Goal: Task Accomplishment & Management: Complete application form

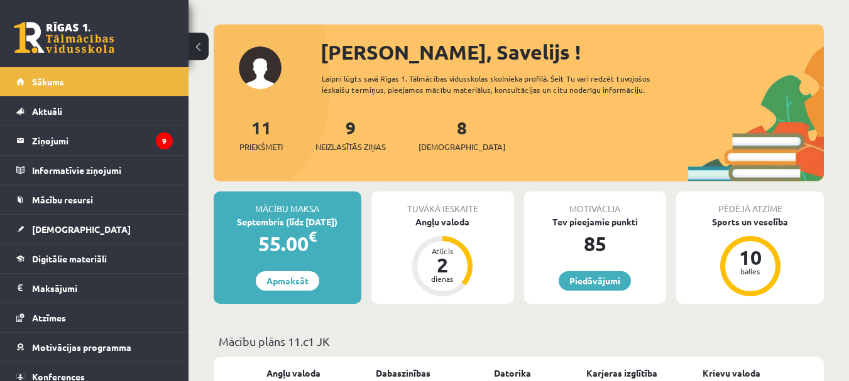
scroll to position [63, 0]
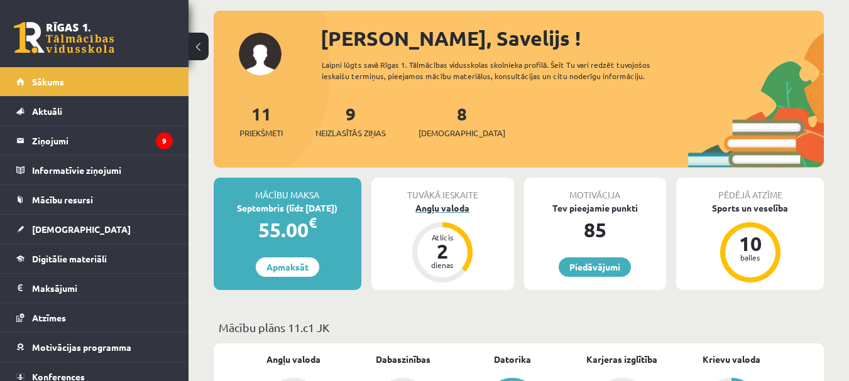
click at [432, 241] on div "2" at bounding box center [442, 251] width 38 height 20
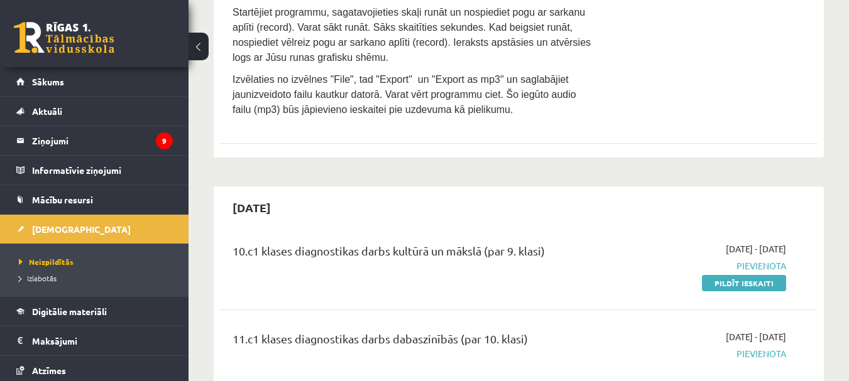
scroll to position [1445, 0]
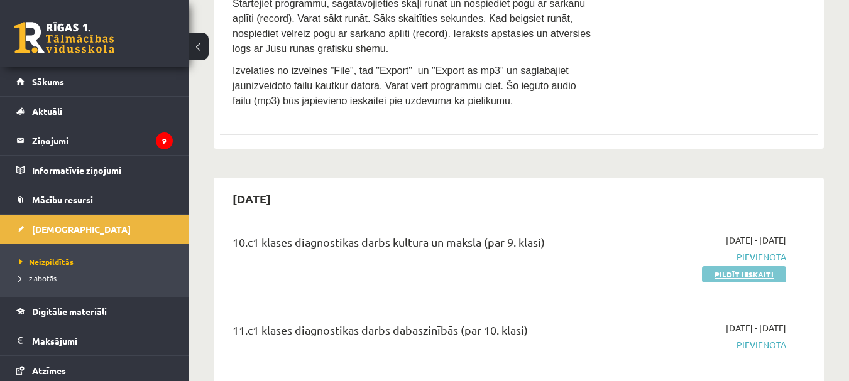
click at [764, 266] on link "Pildīt ieskaiti" at bounding box center [744, 274] width 84 height 16
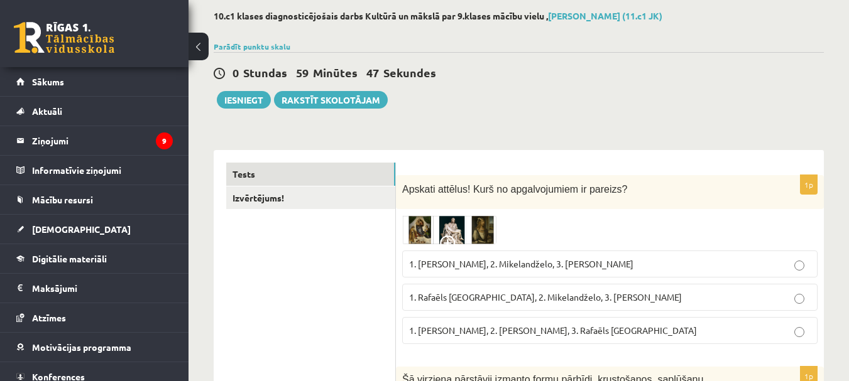
scroll to position [126, 0]
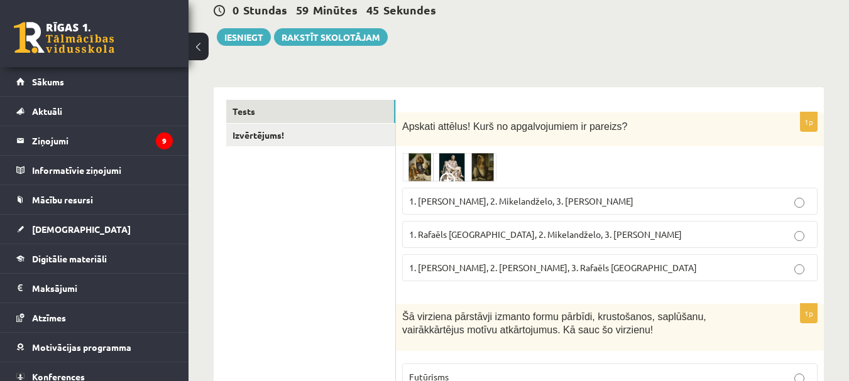
click at [423, 170] on img at bounding box center [449, 167] width 94 height 29
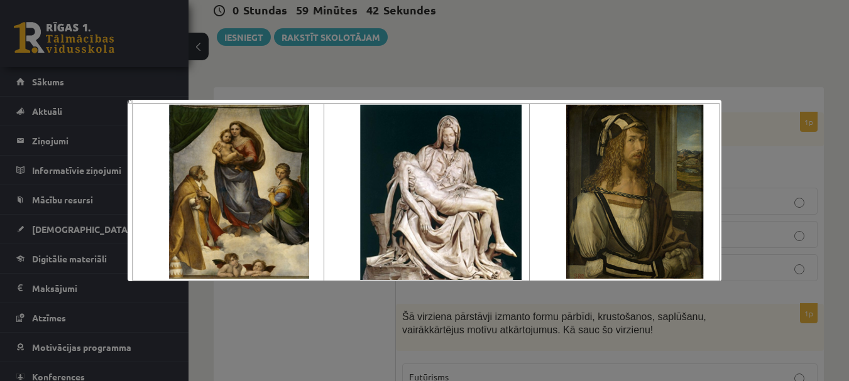
click at [616, 75] on div at bounding box center [424, 190] width 849 height 381
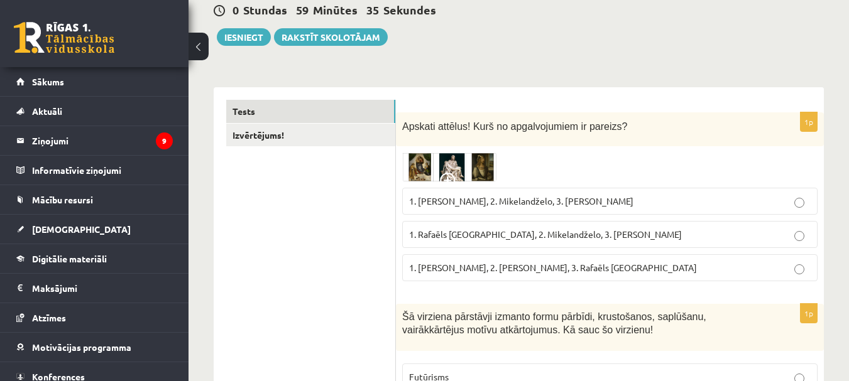
drag, startPoint x: 397, startPoint y: 237, endPoint x: 656, endPoint y: 237, distance: 258.8
click at [656, 237] on div "1p Apskati attēlus! Kurš no apgalvojumiem ir pareizs? 1. [PERSON_NAME], 2. Mike…" at bounding box center [610, 201] width 428 height 179
copy span "1. Rafaēls [GEOGRAPHIC_DATA], 2. Mikelandželo, 3. [PERSON_NAME]"
click at [425, 170] on img at bounding box center [449, 167] width 94 height 29
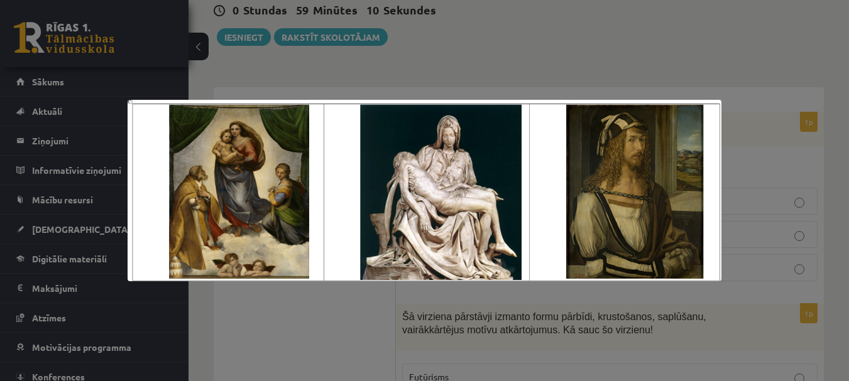
click at [296, 87] on div at bounding box center [424, 190] width 849 height 381
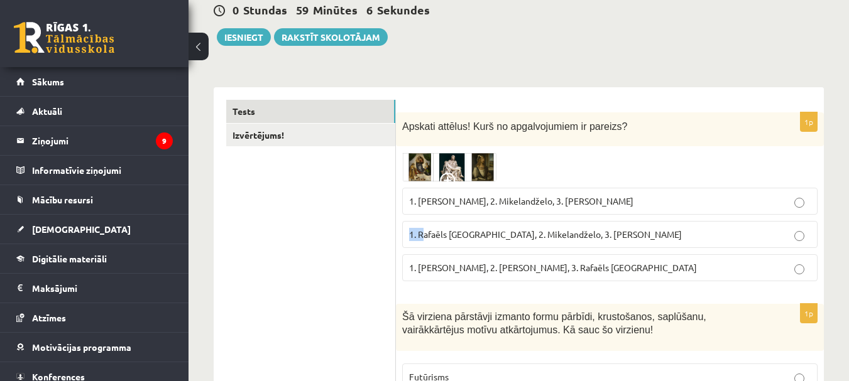
click at [418, 231] on div "1p Apskati attēlus! Kurš no apgalvojumiem ir pareizs? 1. [PERSON_NAME], 2. Mike…" at bounding box center [610, 201] width 428 height 179
drag, startPoint x: 399, startPoint y: 264, endPoint x: 481, endPoint y: 273, distance: 82.8
click at [481, 273] on div "1p Apskati attēlus! Kurš no apgalvojumiem ir pareizs? 1. [PERSON_NAME], 2. Mike…" at bounding box center [610, 201] width 428 height 179
copy span "1. [PERSON_NAME],"
click at [428, 167] on img at bounding box center [449, 167] width 94 height 29
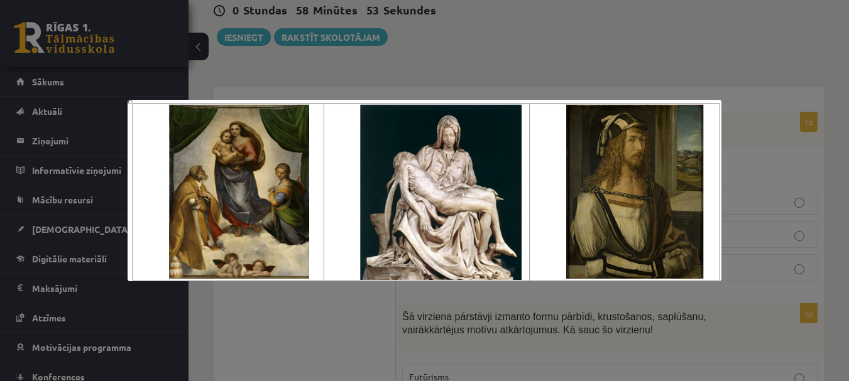
click at [607, 56] on div at bounding box center [424, 190] width 849 height 381
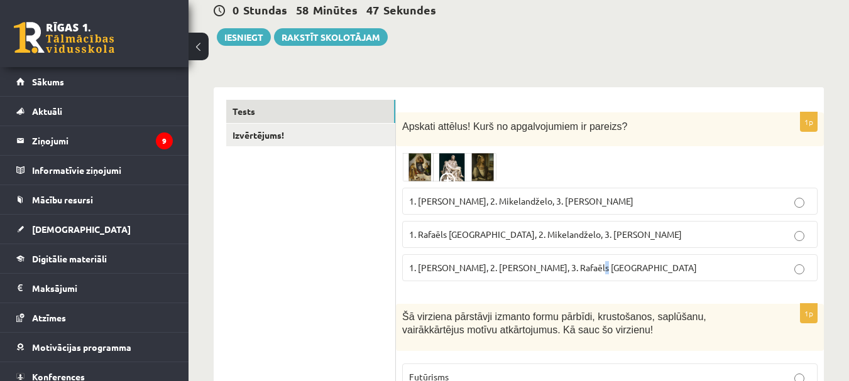
click at [580, 285] on fieldset "1. [PERSON_NAME], 2. Mikelandželo, 3. [PERSON_NAME] 1. Rafaēls [GEOGRAPHIC_DATA…" at bounding box center [609, 234] width 415 height 104
click at [614, 230] on span "1. Rafaēls [GEOGRAPHIC_DATA], 2. Mikelandželo, 3. [PERSON_NAME]" at bounding box center [545, 234] width 273 height 11
click at [487, 212] on label "1. [PERSON_NAME], 2. Mikelandželo, 3. [PERSON_NAME]" at bounding box center [609, 201] width 415 height 27
drag, startPoint x: 385, startPoint y: 209, endPoint x: 390, endPoint y: 218, distance: 10.4
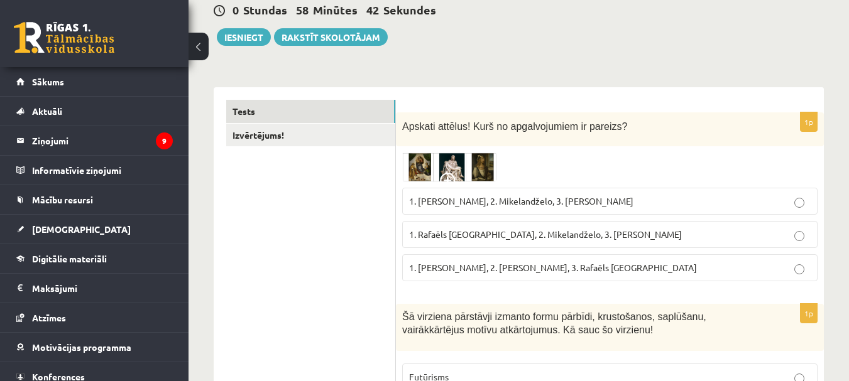
drag, startPoint x: 399, startPoint y: 210, endPoint x: 489, endPoint y: 205, distance: 90.6
click at [489, 205] on div "1p Apskati attēlus! Kurš no apgalvojumiem ir pareizs? 1. [PERSON_NAME], 2. Mike…" at bounding box center [610, 201] width 428 height 179
copy span "1. [PERSON_NAME]"
click at [414, 157] on img at bounding box center [449, 167] width 94 height 29
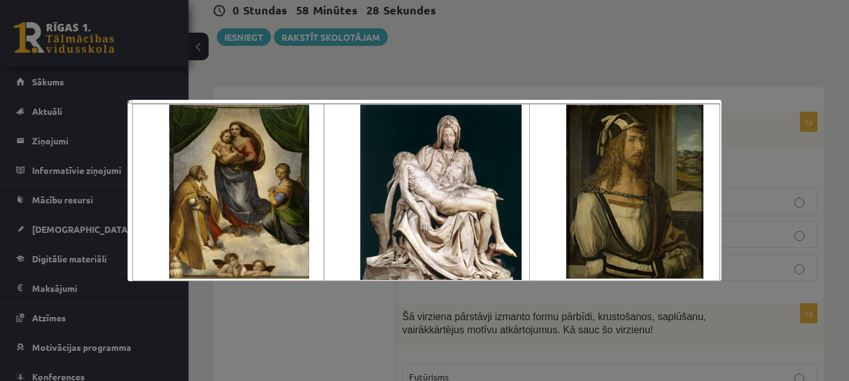
click at [254, 307] on div at bounding box center [424, 190] width 849 height 381
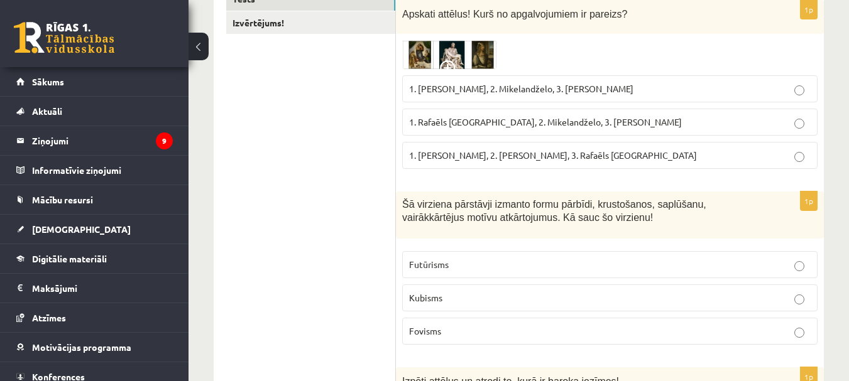
scroll to position [251, 0]
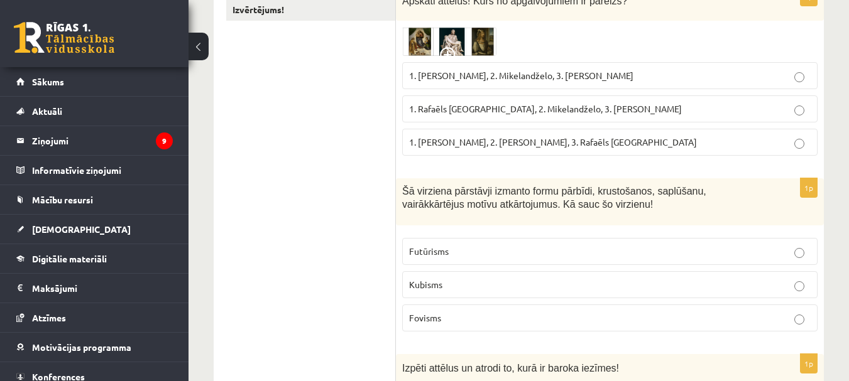
click at [528, 119] on label "1. Rafaēls [GEOGRAPHIC_DATA], 2. Mikelandželo, 3. [PERSON_NAME]" at bounding box center [609, 108] width 415 height 27
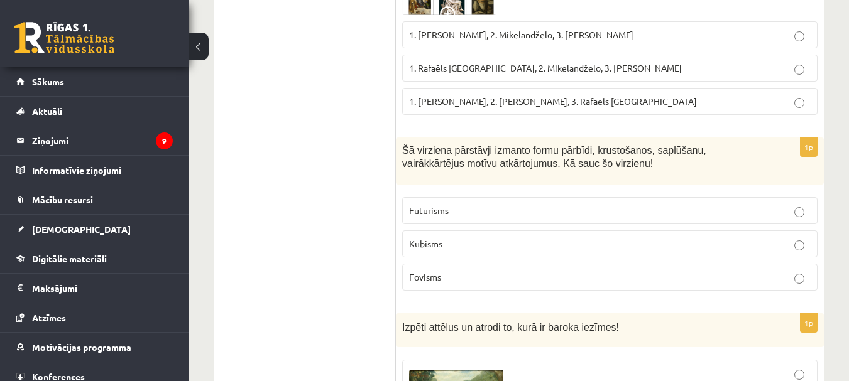
scroll to position [314, 0]
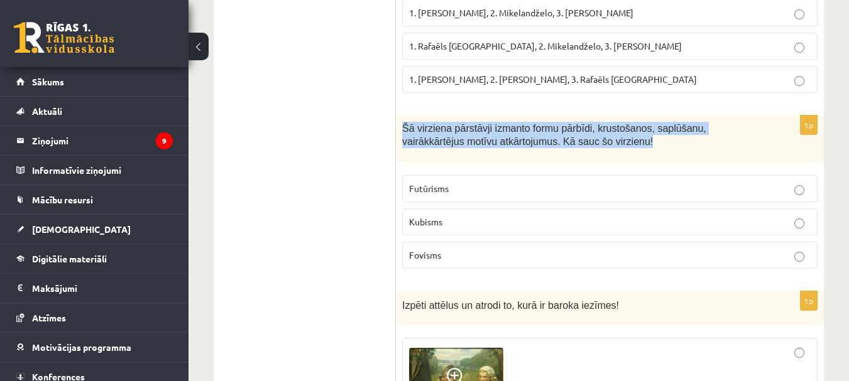
drag, startPoint x: 401, startPoint y: 122, endPoint x: 659, endPoint y: 140, distance: 258.8
click at [659, 140] on div "Šā virziena pārstāvji izmanto formu pārbīdi, krustošanos, saplūšanu, vairākkārt…" at bounding box center [610, 139] width 428 height 47
copy span "Šā virziena pārstāvji izmanto formu pārbīdi, krustošanos, saplūšanu, vairākkārt…"
click at [405, 130] on span "Šā virziena pārstāvji izmanto formu pārbīdi, krustošanos, saplūšanu, vairākkārt…" at bounding box center [554, 135] width 304 height 24
drag, startPoint x: 399, startPoint y: 121, endPoint x: 676, endPoint y: 259, distance: 309.6
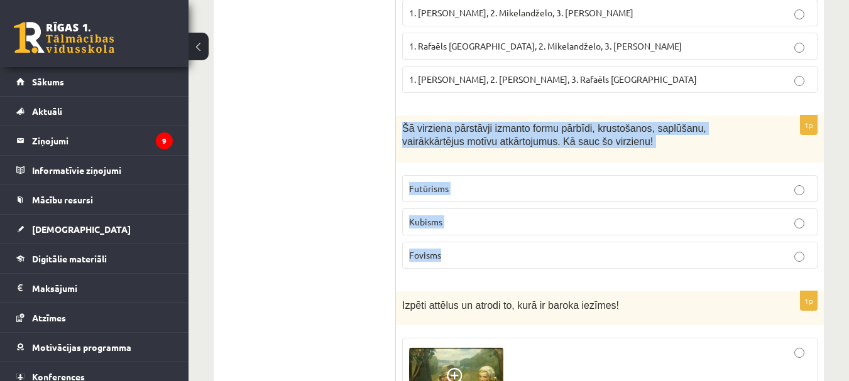
click at [676, 259] on div "1p Šā virziena pārstāvji izmanto formu pārbīdi, krustošanos, saplūšanu, vairākk…" at bounding box center [610, 197] width 428 height 163
copy div "Šā virziena pārstāvji izmanto formu pārbīdi, krustošanos, saplūšanu, vairākkārt…"
click at [425, 222] on span "Kubisms" at bounding box center [425, 221] width 33 height 11
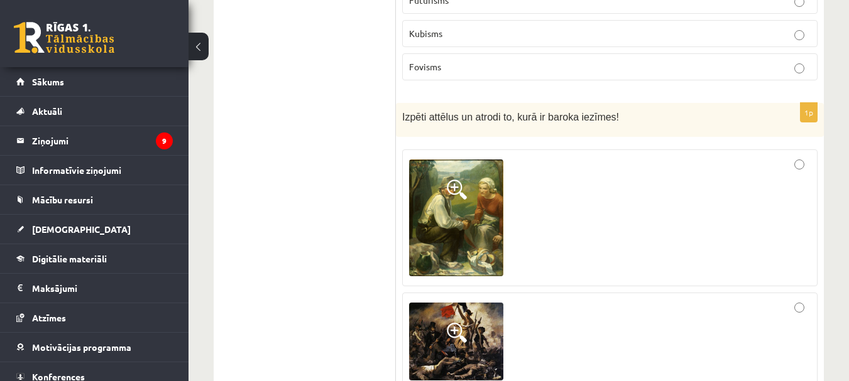
scroll to position [565, 0]
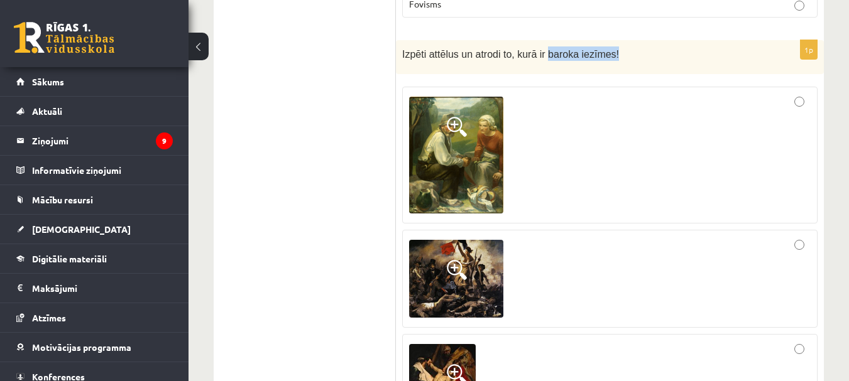
drag, startPoint x: 539, startPoint y: 50, endPoint x: 602, endPoint y: 53, distance: 63.5
click at [602, 53] on p "Izpēti attēlus un atrodi to, kurā ir baroka iezīmes!" at bounding box center [578, 53] width 352 height 14
copy span "baroka iezīmes!"
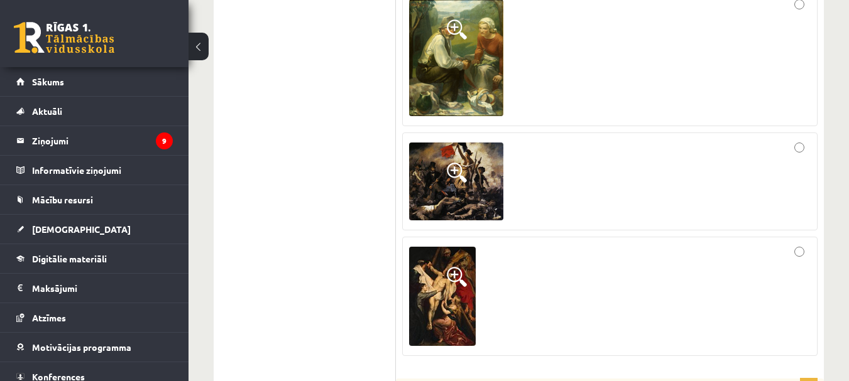
scroll to position [691, 0]
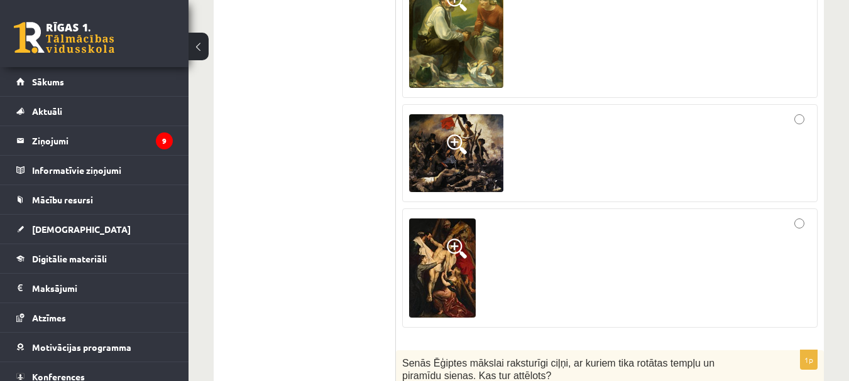
click at [541, 260] on div at bounding box center [609, 268] width 401 height 106
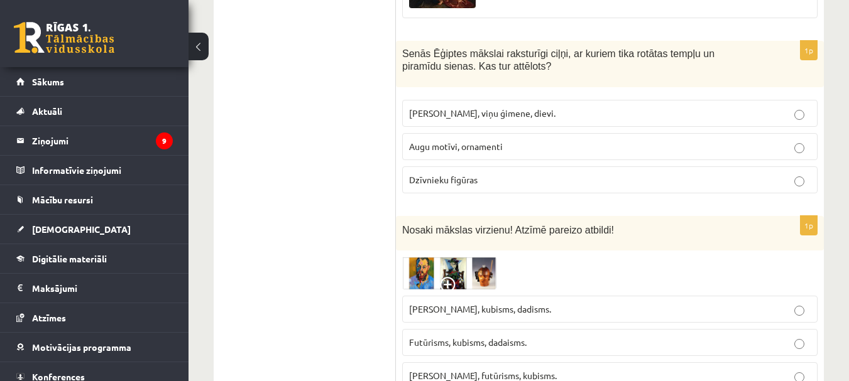
scroll to position [880, 0]
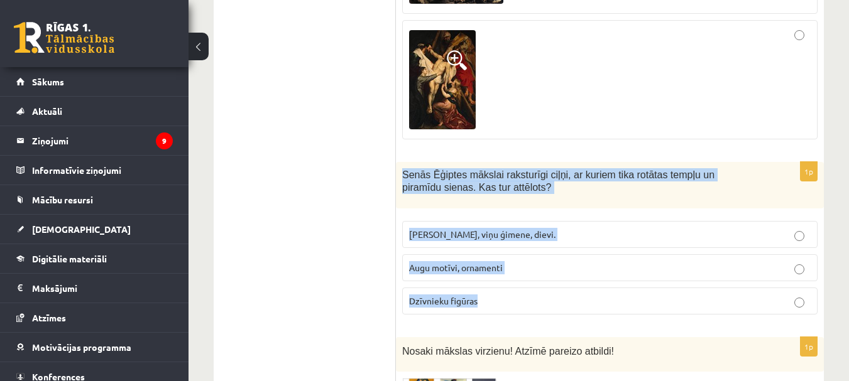
drag, startPoint x: 402, startPoint y: 168, endPoint x: 608, endPoint y: 308, distance: 248.8
click at [605, 307] on div "1p Senās Ēģiptes mākslai raksturīgi ciļņi, ar kuriem tika rotātas tempļu un pir…" at bounding box center [610, 243] width 428 height 163
copy div "Senās Ēģiptes mākslai raksturīgi ciļņi, ar kuriem tika rotātas tempļu un piramī…"
click at [536, 241] on p "[PERSON_NAME], viņu ģimene, dievi." at bounding box center [609, 234] width 401 height 13
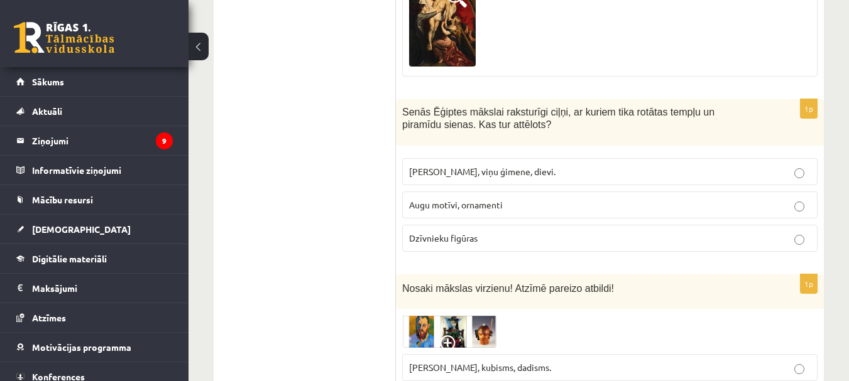
scroll to position [1194, 0]
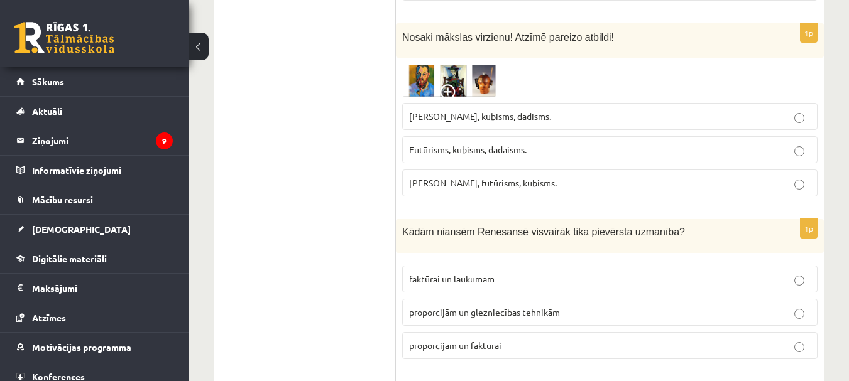
click at [489, 85] on img at bounding box center [449, 80] width 94 height 33
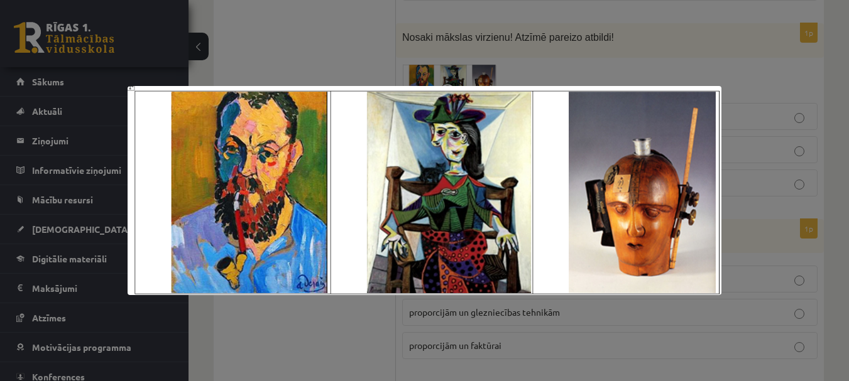
click at [339, 40] on div at bounding box center [424, 190] width 849 height 381
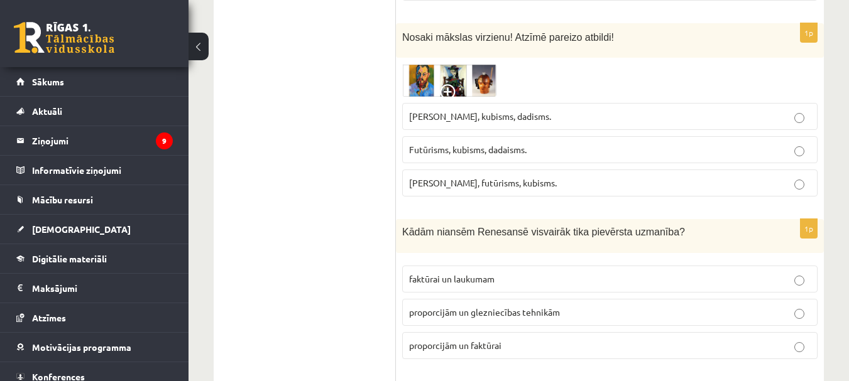
click at [425, 84] on img at bounding box center [449, 80] width 94 height 33
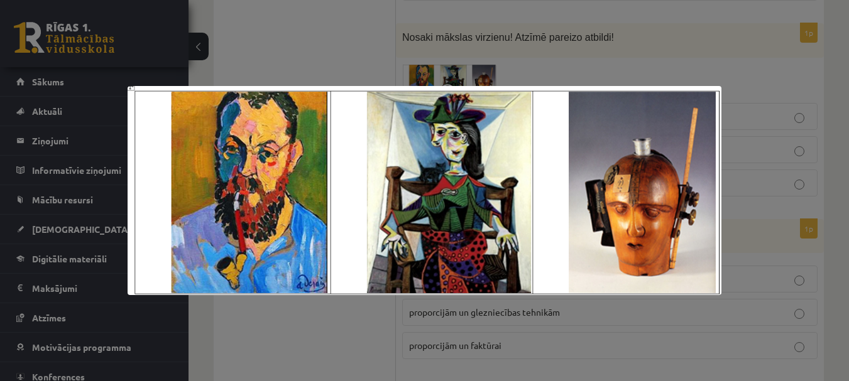
click at [349, 53] on div at bounding box center [424, 190] width 849 height 381
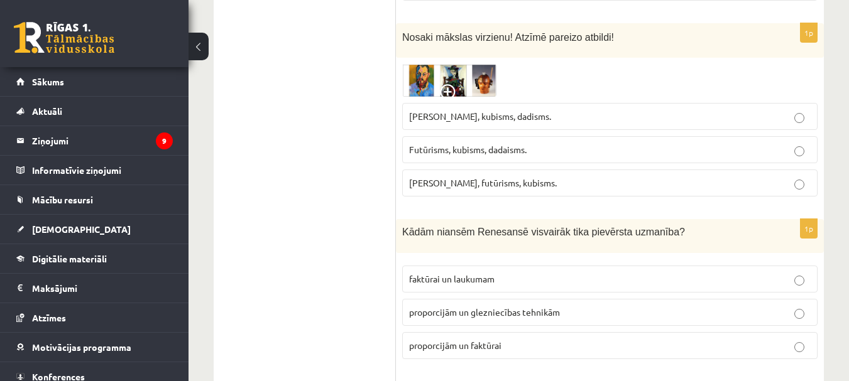
click at [417, 80] on img at bounding box center [449, 80] width 94 height 33
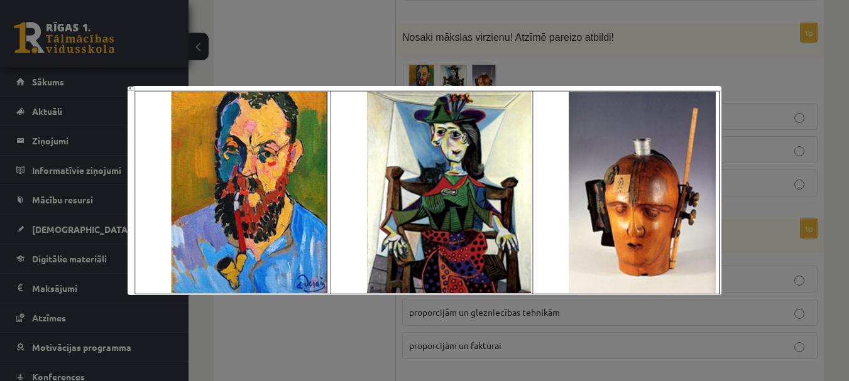
click at [354, 43] on div at bounding box center [424, 190] width 849 height 381
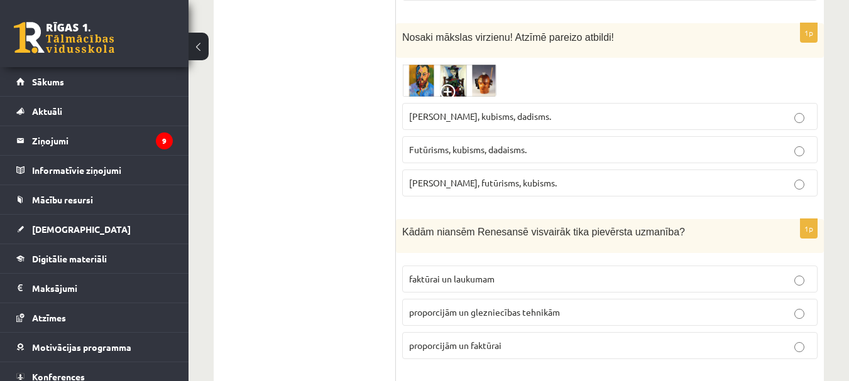
click at [437, 116] on span "[PERSON_NAME], kubisms, dadisms." at bounding box center [480, 116] width 142 height 11
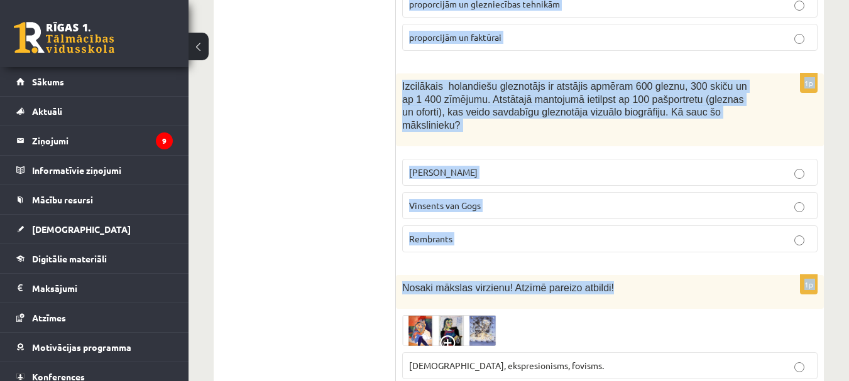
scroll to position [1508, 0]
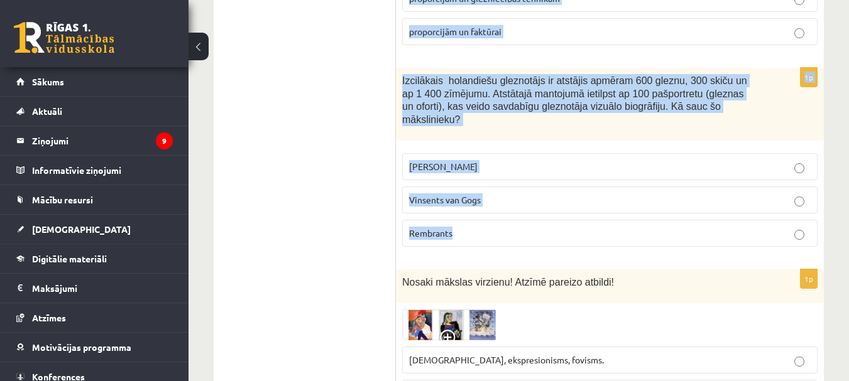
drag, startPoint x: 403, startPoint y: 107, endPoint x: 673, endPoint y: 215, distance: 291.5
copy form "Kādām niansēm Renesansē visvairāk tika pievērsta uzmanība? faktūrai un laukumam…"
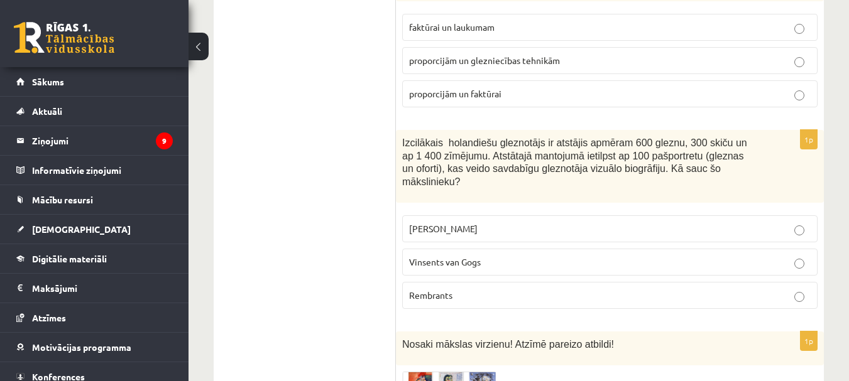
scroll to position [1445, 0]
click at [476, 67] on p "proporcijām un glezniecības tehnikām" at bounding box center [609, 61] width 401 height 13
click at [444, 290] on p "Rembrants" at bounding box center [609, 296] width 401 height 13
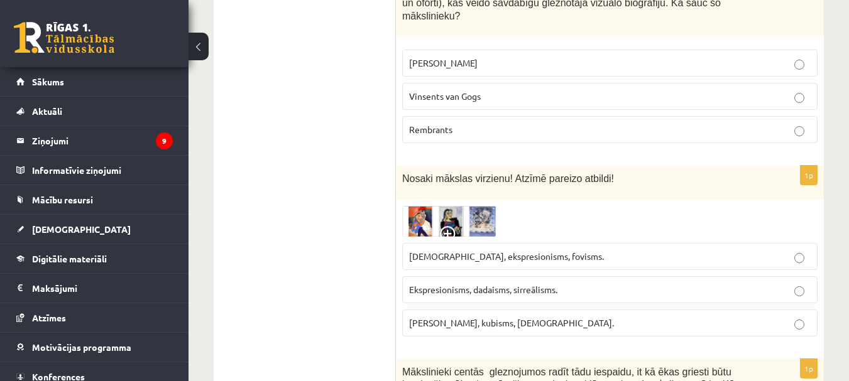
scroll to position [1633, 0]
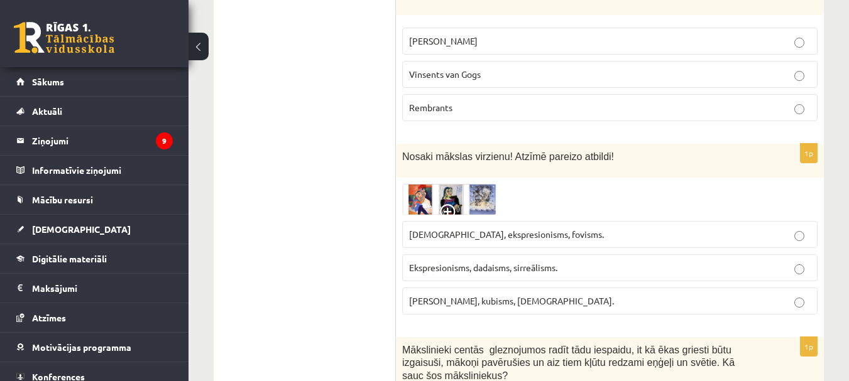
click at [482, 184] on img at bounding box center [449, 199] width 94 height 31
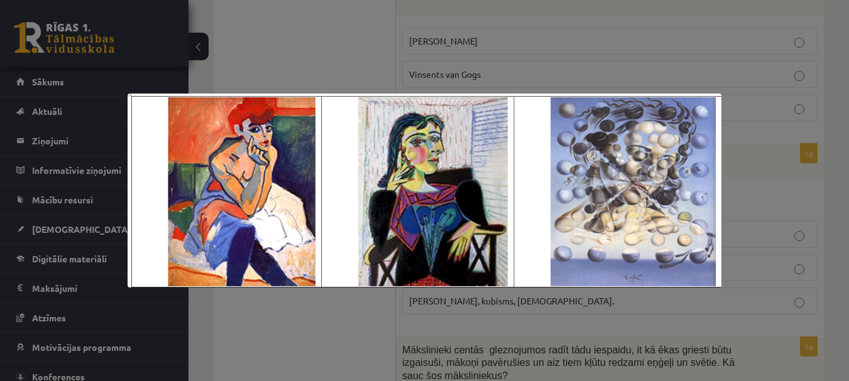
click at [423, 65] on div at bounding box center [424, 190] width 849 height 381
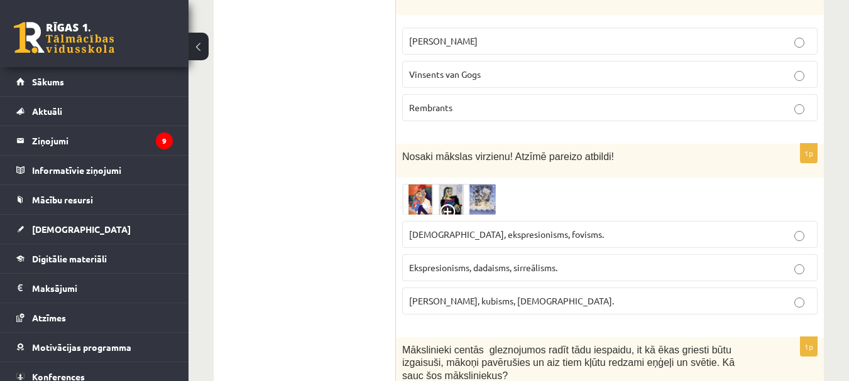
click at [544, 229] on span "[DEMOGRAPHIC_DATA], ekspresionisms, fovisms." at bounding box center [506, 234] width 195 height 11
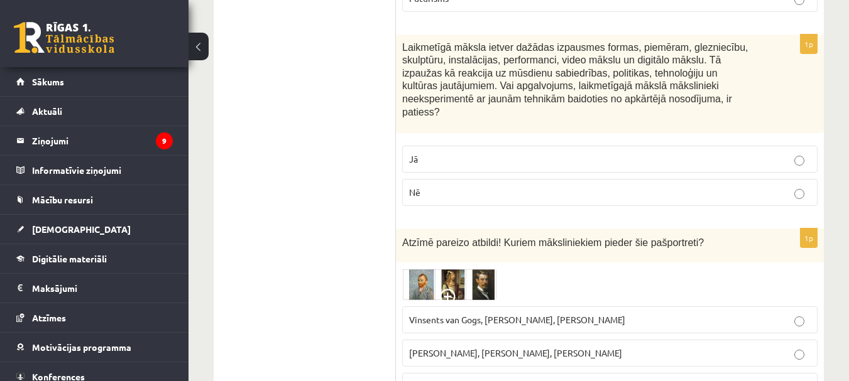
scroll to position [4021, 0]
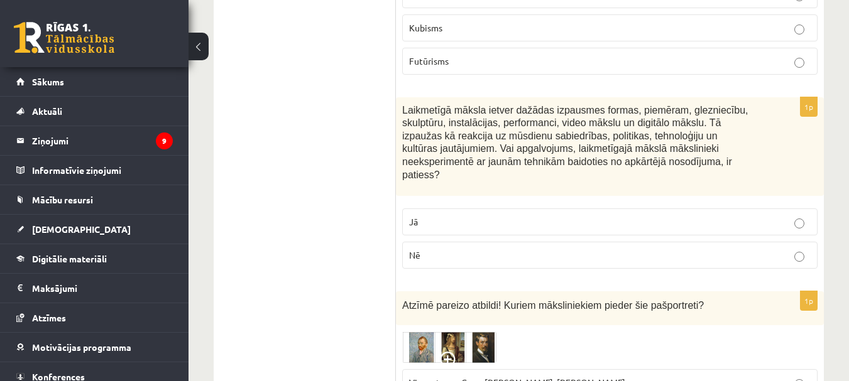
drag, startPoint x: 362, startPoint y: 23, endPoint x: 700, endPoint y: 193, distance: 378.2
copy div "Loremipsumd! 4s Ametcon adipisc! Elit se doeiusmodtemp in utlabor? 2. Etdolore …"
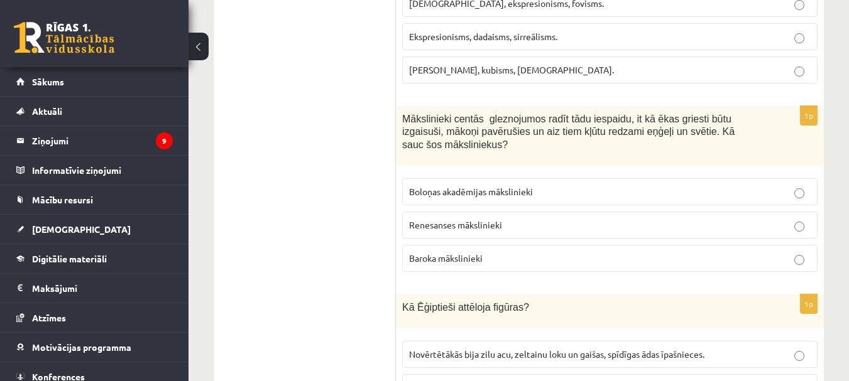
scroll to position [1885, 0]
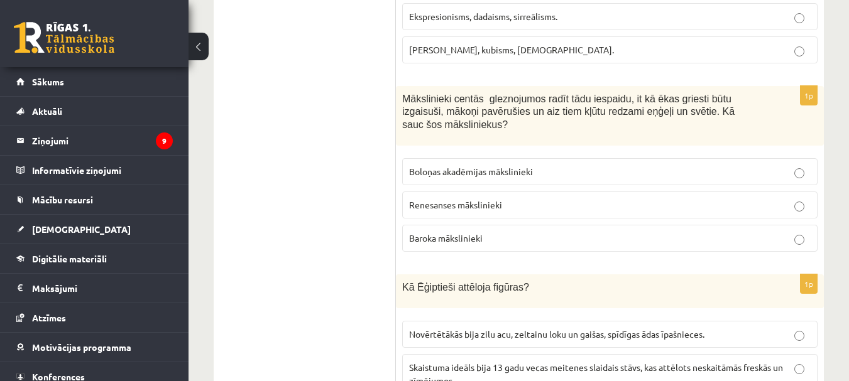
click at [506, 232] on p "Baroka mākslinieki" at bounding box center [609, 238] width 401 height 13
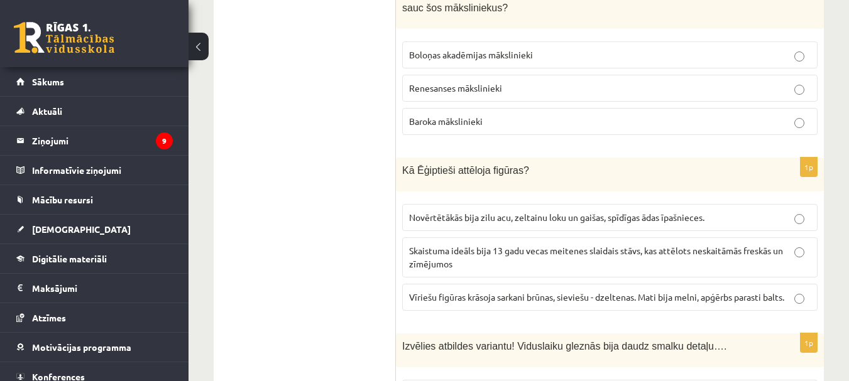
scroll to position [2010, 0]
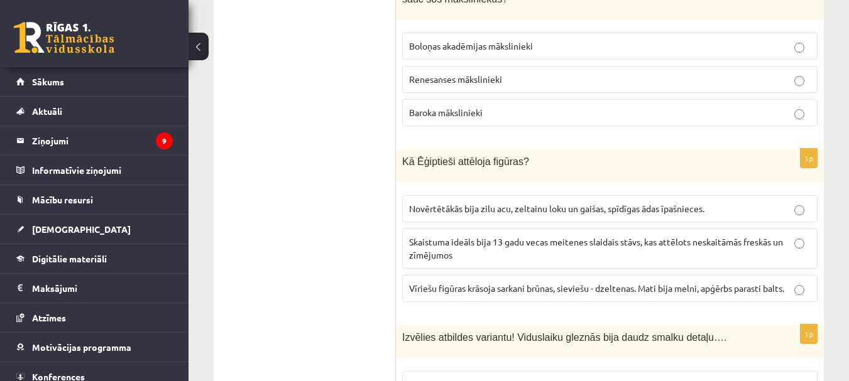
drag, startPoint x: 498, startPoint y: 275, endPoint x: 520, endPoint y: 243, distance: 39.2
click at [498, 283] on span "Vīriešu figūras krāsoja sarkani brūnas, sieviešu - dzeltenas. Mati bija melni, …" at bounding box center [596, 288] width 375 height 11
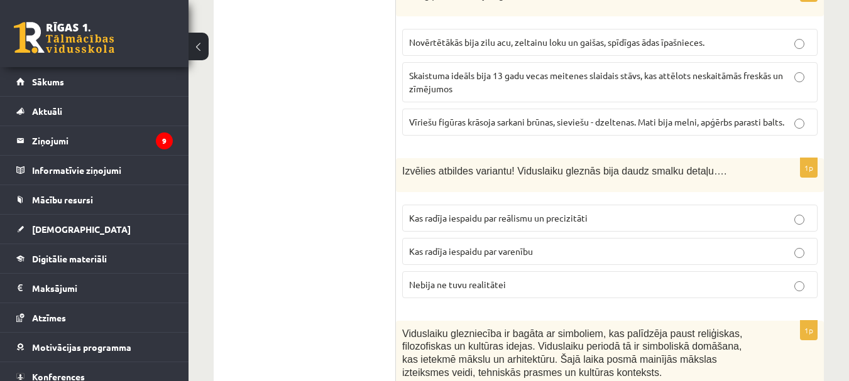
scroll to position [2199, 0]
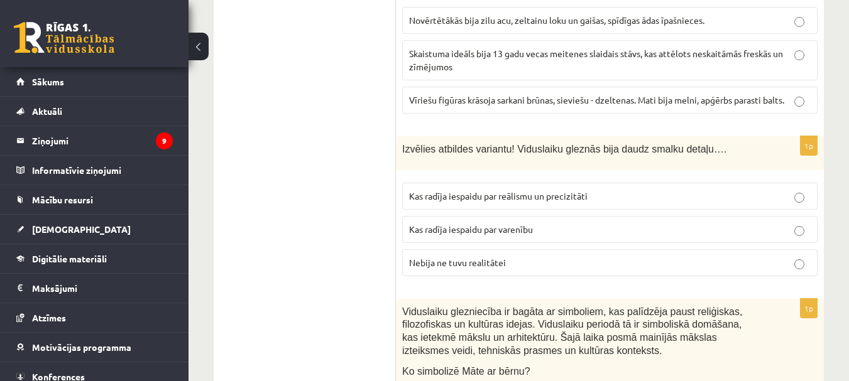
click at [504, 190] on span "Kas radīja iespaidu par reālismu un precizitāti" at bounding box center [498, 195] width 178 height 11
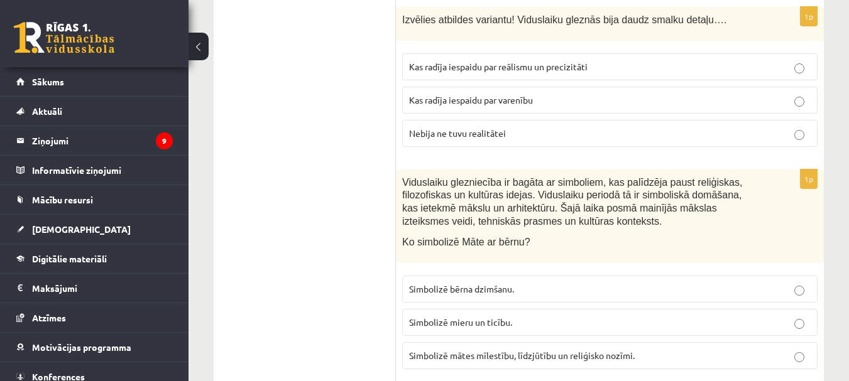
scroll to position [2387, 0]
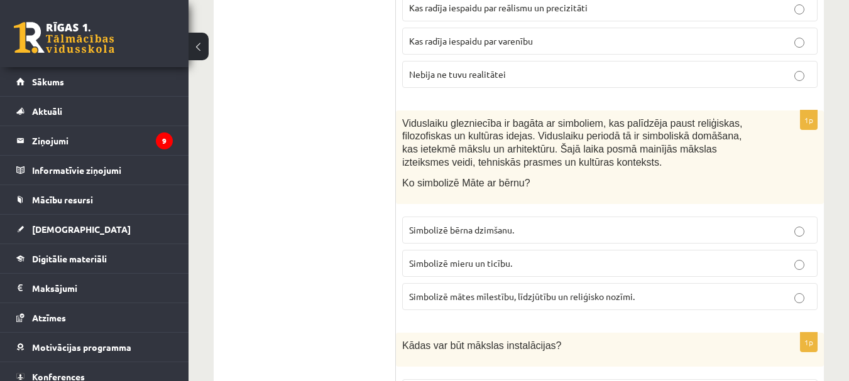
click at [442, 291] on span "Simbolizē mātes mīlestību, līdzjūtību un reliģisko nozīmi." at bounding box center [522, 296] width 226 height 11
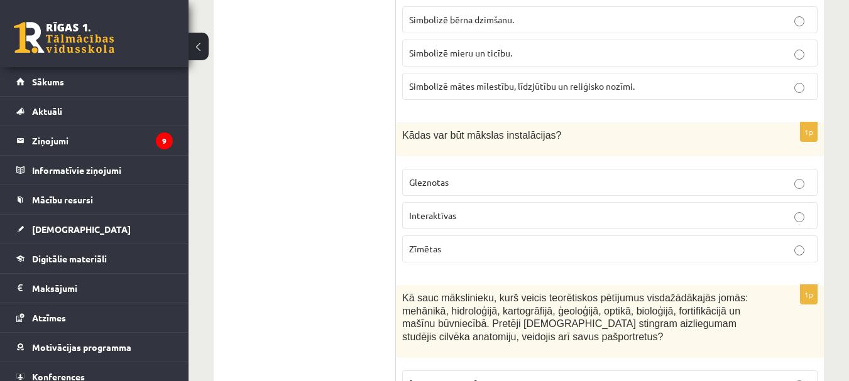
scroll to position [2576, 0]
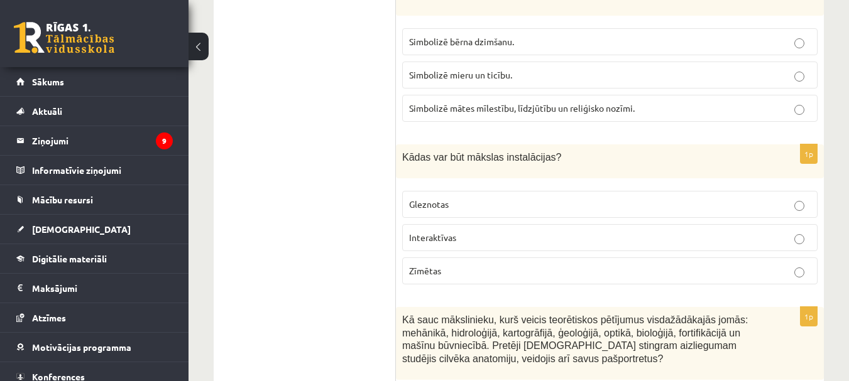
click at [451, 232] on span "Interaktīvas" at bounding box center [432, 237] width 47 height 11
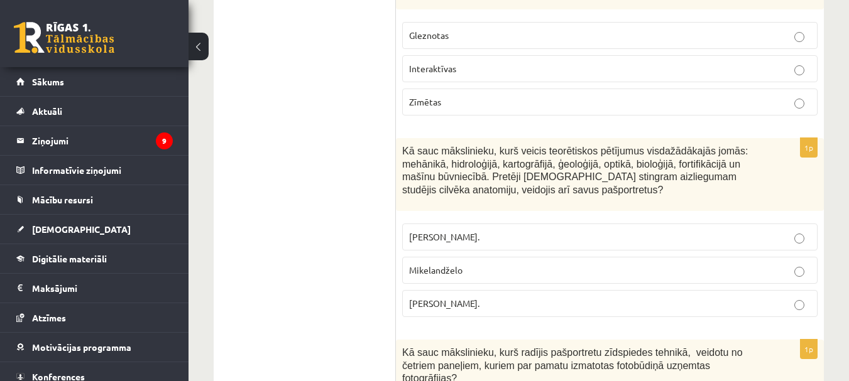
scroll to position [2764, 0]
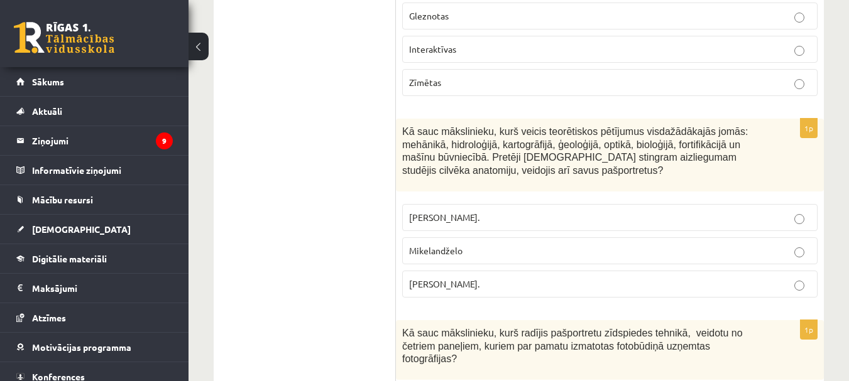
drag, startPoint x: 472, startPoint y: 278, endPoint x: 479, endPoint y: 259, distance: 19.5
click at [473, 278] on p "[PERSON_NAME]." at bounding box center [609, 284] width 401 height 13
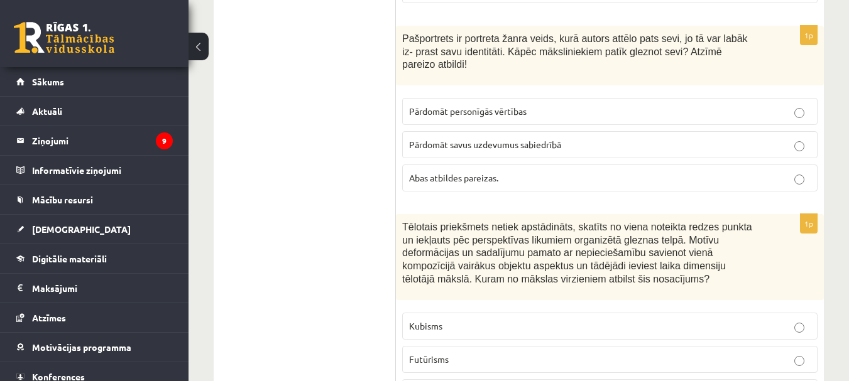
scroll to position [3267, 0]
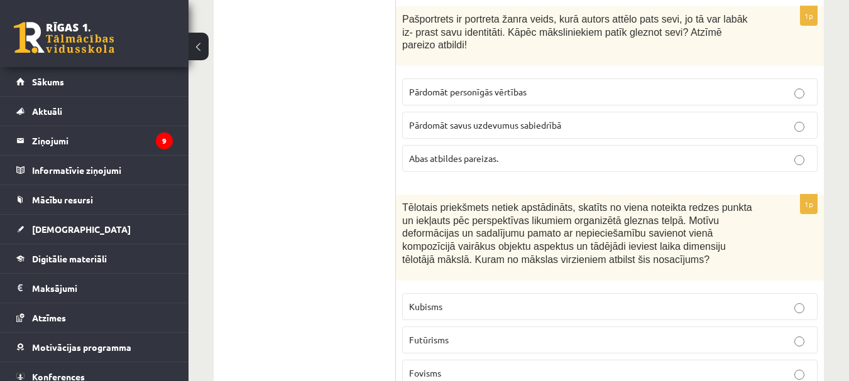
click at [481, 300] on p "Kubisms" at bounding box center [609, 306] width 401 height 13
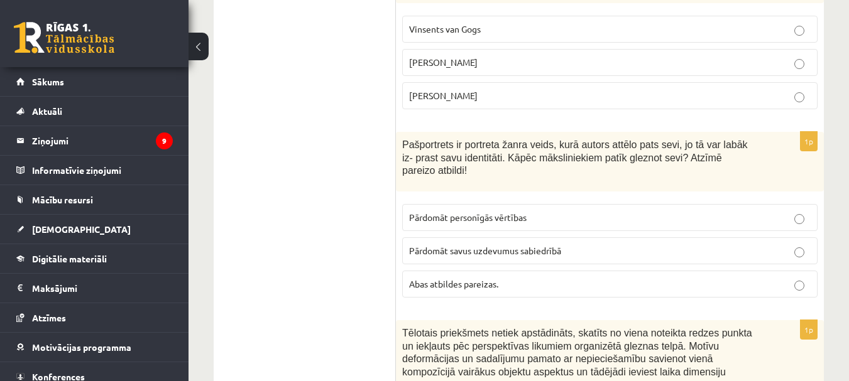
click at [492, 278] on p "Abas atbildes pareizas." at bounding box center [609, 284] width 401 height 13
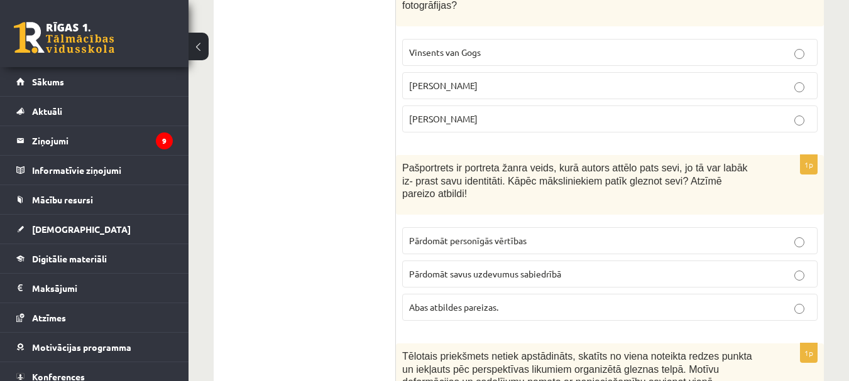
scroll to position [3078, 0]
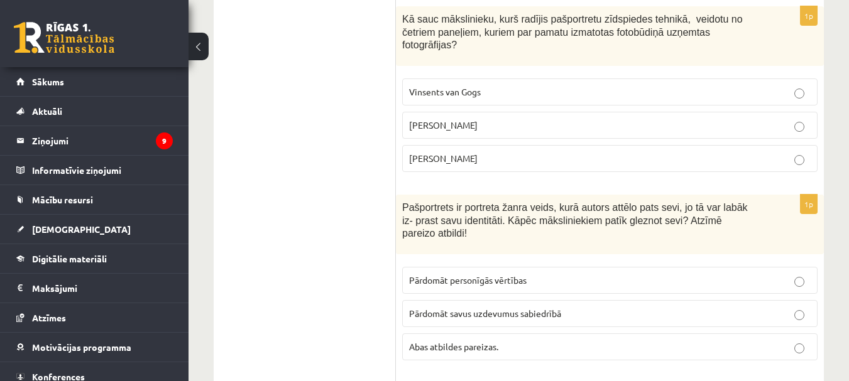
click at [500, 119] on p "[PERSON_NAME]" at bounding box center [609, 125] width 401 height 13
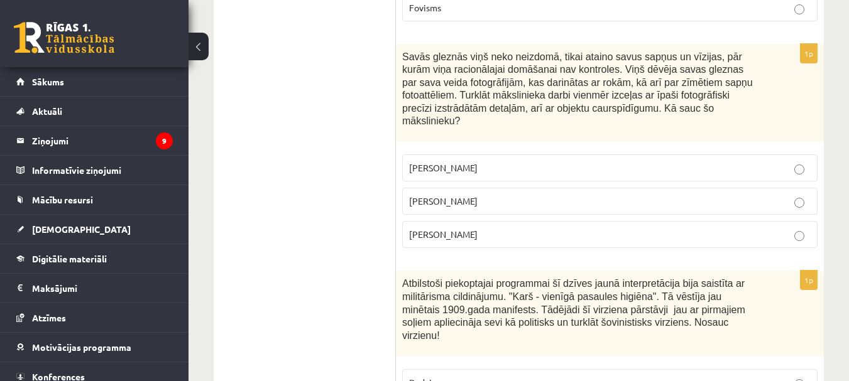
scroll to position [3644, 0]
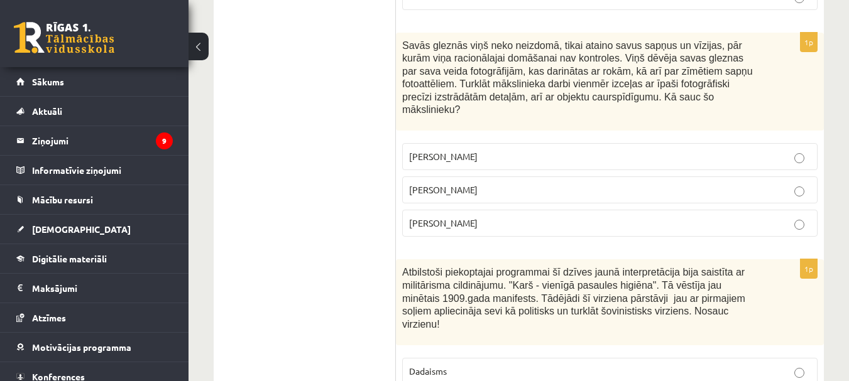
click at [469, 183] on p "[PERSON_NAME]" at bounding box center [609, 189] width 401 height 13
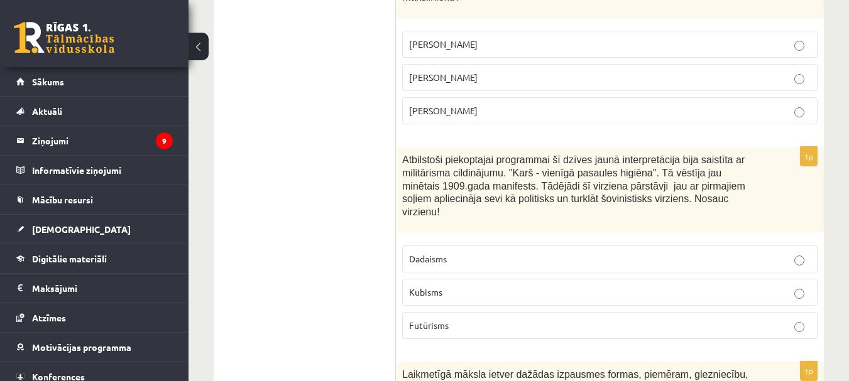
scroll to position [3769, 0]
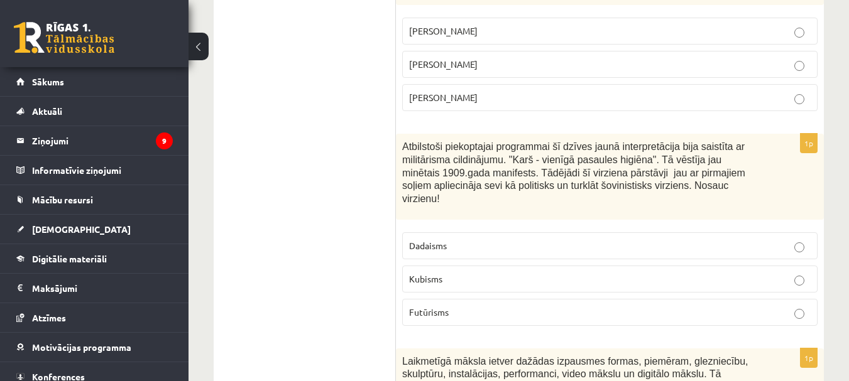
click at [461, 299] on label "Futūrisms" at bounding box center [609, 312] width 415 height 27
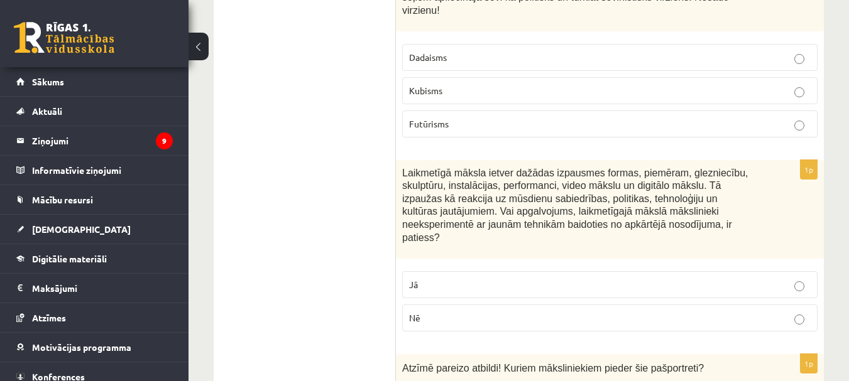
click at [458, 312] on p "Nē" at bounding box center [609, 318] width 401 height 13
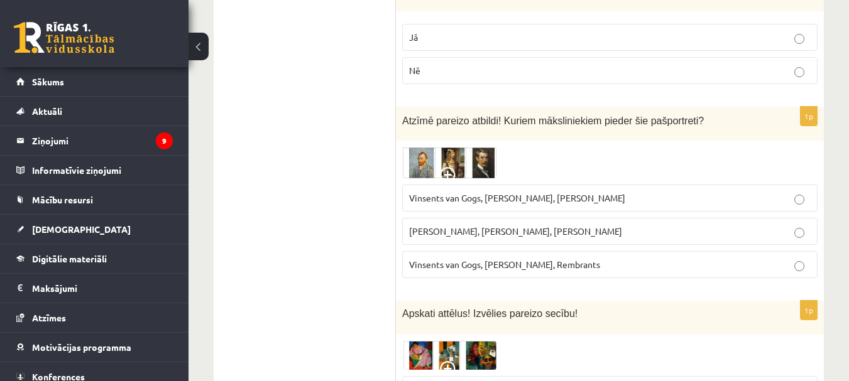
scroll to position [4209, 0]
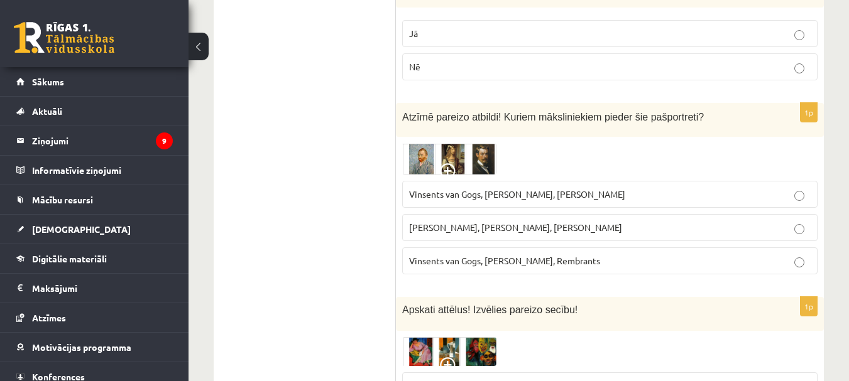
click at [457, 248] on label "Vinsents van Gogs, [PERSON_NAME], Rembrants" at bounding box center [609, 261] width 415 height 27
click at [496, 143] on div at bounding box center [609, 158] width 415 height 31
click at [481, 143] on img at bounding box center [449, 158] width 94 height 31
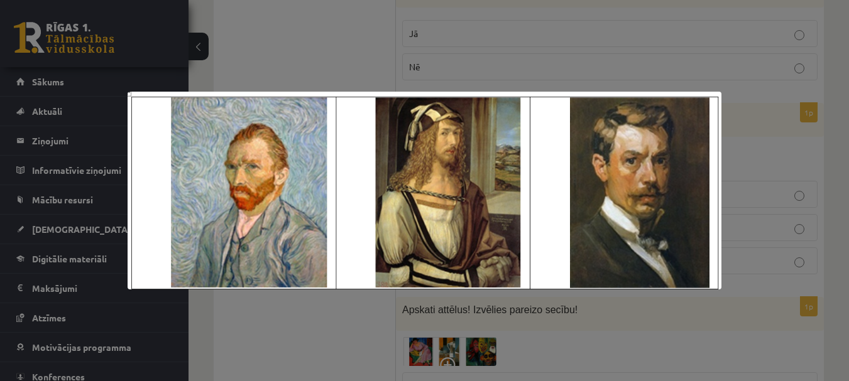
click at [337, 68] on div at bounding box center [424, 190] width 849 height 381
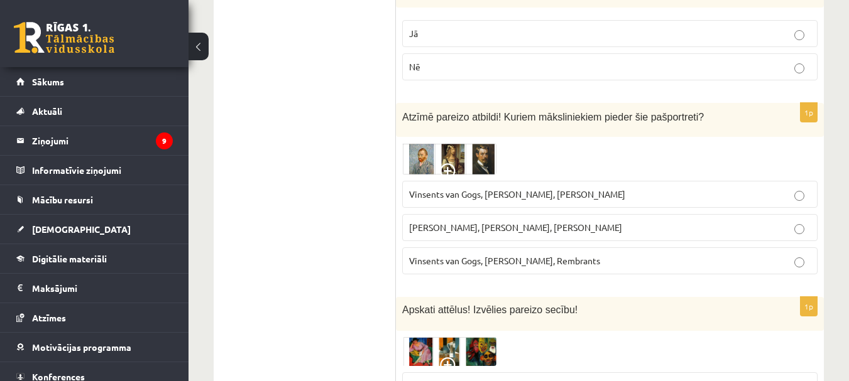
click at [567, 188] on span "Vinsents van Gogs, [PERSON_NAME], [PERSON_NAME]" at bounding box center [517, 193] width 216 height 11
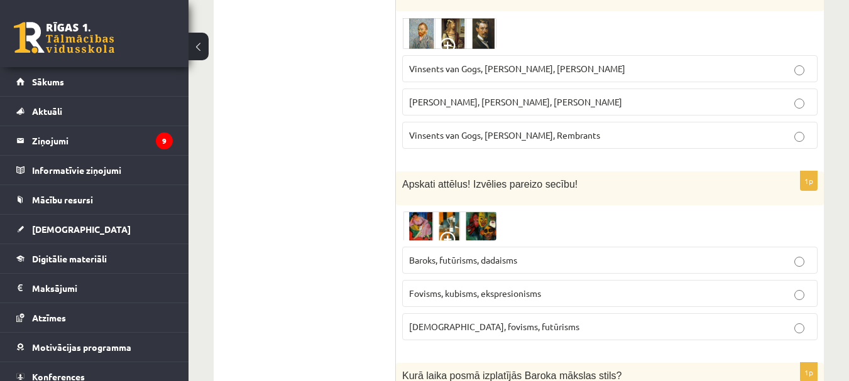
scroll to position [4398, 0]
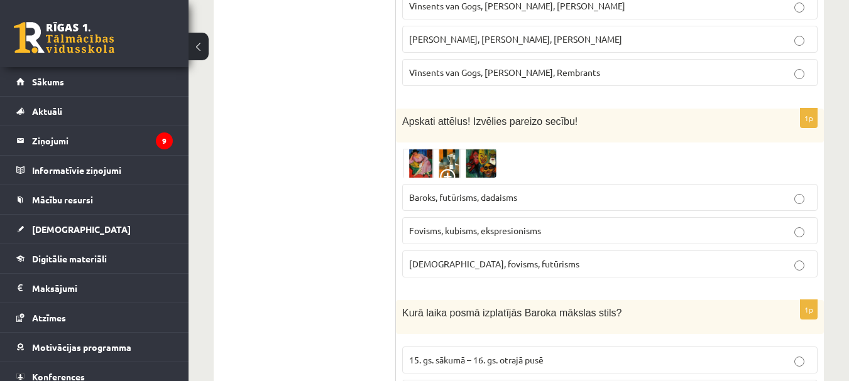
click at [526, 184] on label "Baroks, futūrisms, dadaisms" at bounding box center [609, 197] width 415 height 27
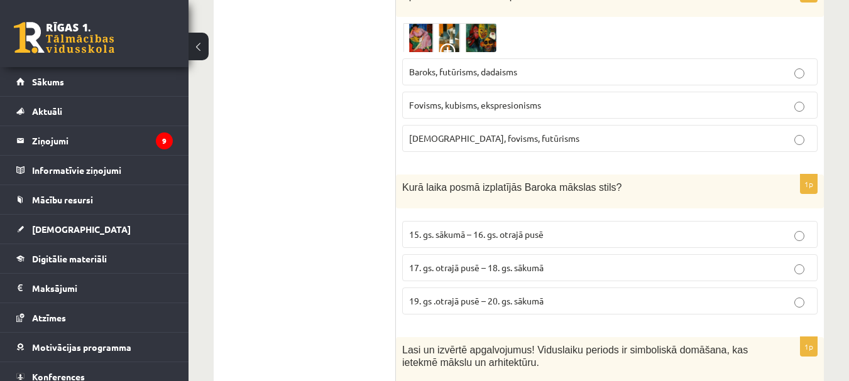
click at [469, 254] on label "17. gs. otrajā pusē – 18. gs. sākumā" at bounding box center [609, 267] width 415 height 27
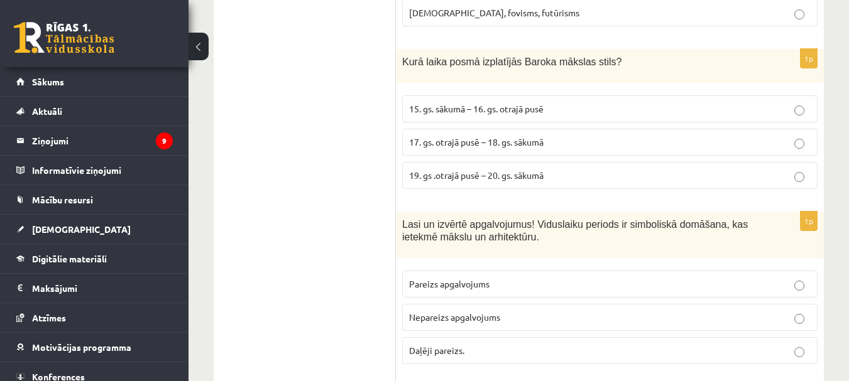
click at [455, 312] on span "Nepareizs apgalvojums" at bounding box center [454, 317] width 91 height 11
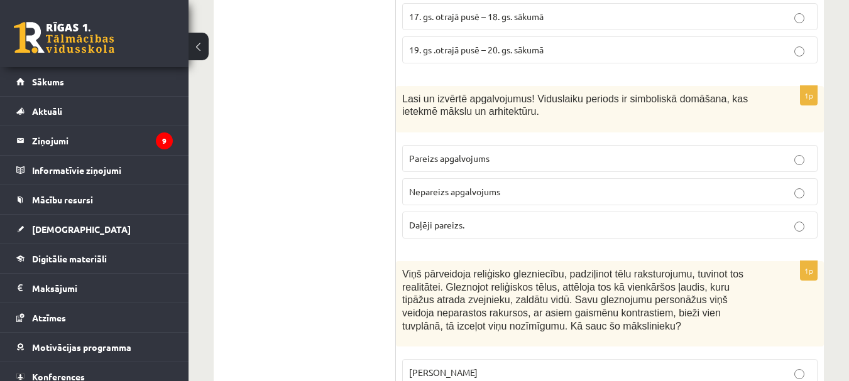
click at [434, 359] on label "[PERSON_NAME]" at bounding box center [609, 372] width 415 height 27
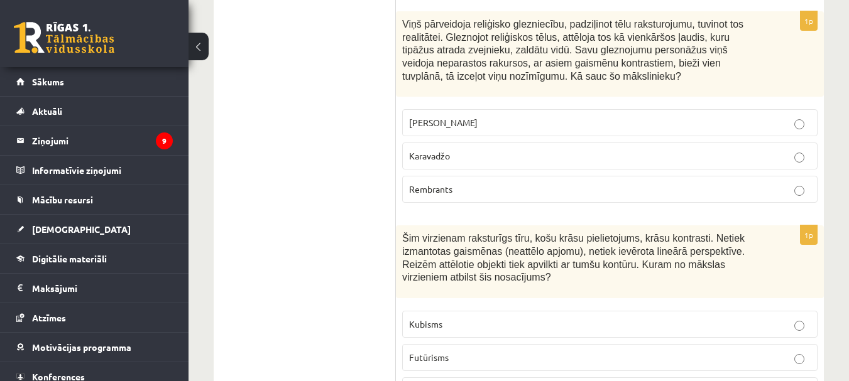
scroll to position [5026, 0]
click at [454, 141] on label "Karavadžo" at bounding box center [609, 154] width 415 height 27
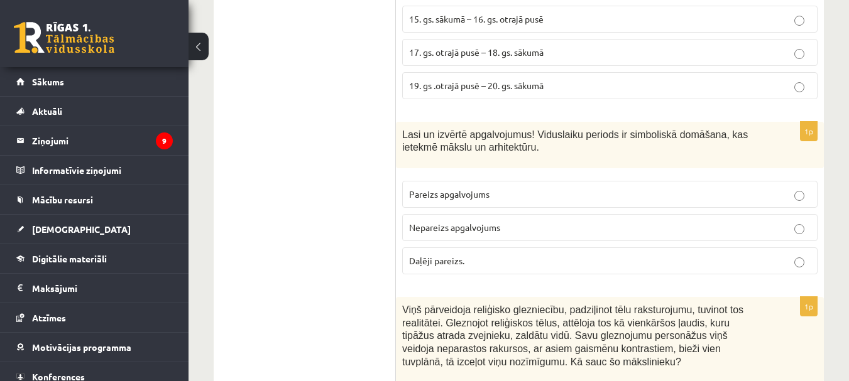
scroll to position [4712, 0]
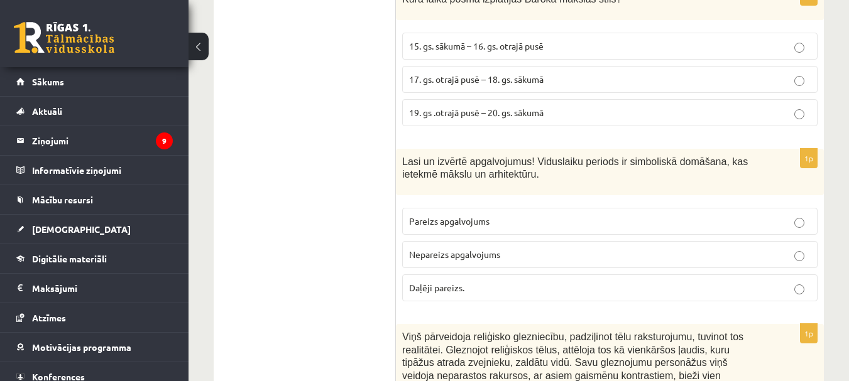
click at [499, 281] on p "Daļēji pareizs." at bounding box center [609, 287] width 401 height 13
click at [478, 208] on label "Pareizs apgalvojums" at bounding box center [609, 221] width 415 height 27
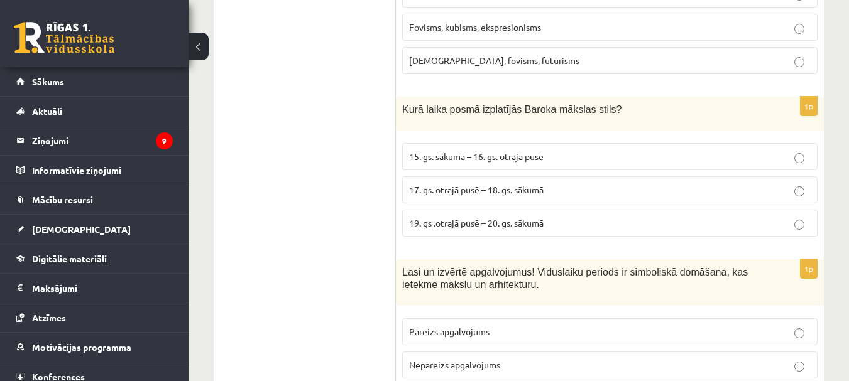
scroll to position [4586, 0]
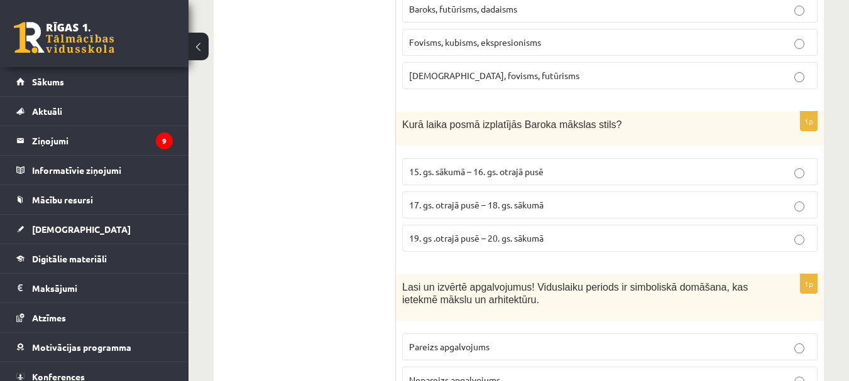
click at [466, 232] on span "19. gs .otrajā pusē – 20. gs. sākumā" at bounding box center [476, 237] width 134 height 11
click at [453, 199] on p "17. gs. otrajā pusē – 18. gs. sākumā" at bounding box center [609, 205] width 401 height 13
click at [504, 199] on span "17. gs. otrajā pusē – 18. gs. sākumā" at bounding box center [476, 204] width 134 height 11
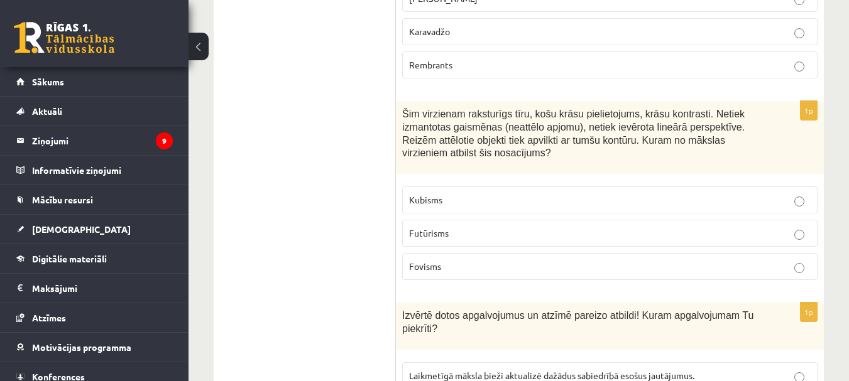
scroll to position [5152, 0]
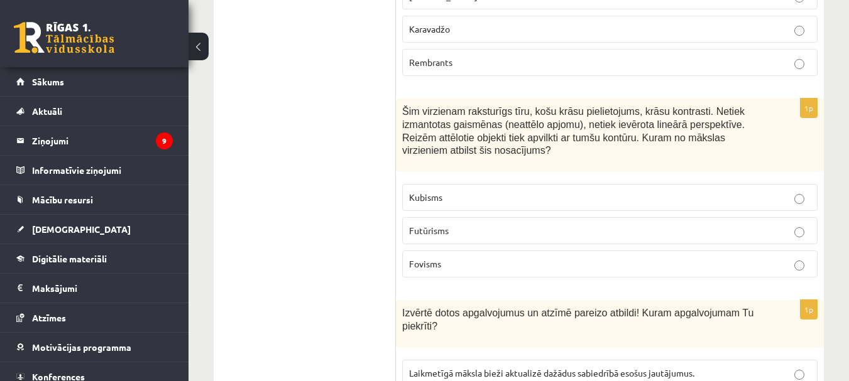
click at [470, 224] on p "Futūrisms" at bounding box center [609, 230] width 401 height 13
click at [468, 184] on label "Kubisms" at bounding box center [609, 197] width 415 height 27
click at [460, 258] on p "Fovisms" at bounding box center [609, 264] width 401 height 13
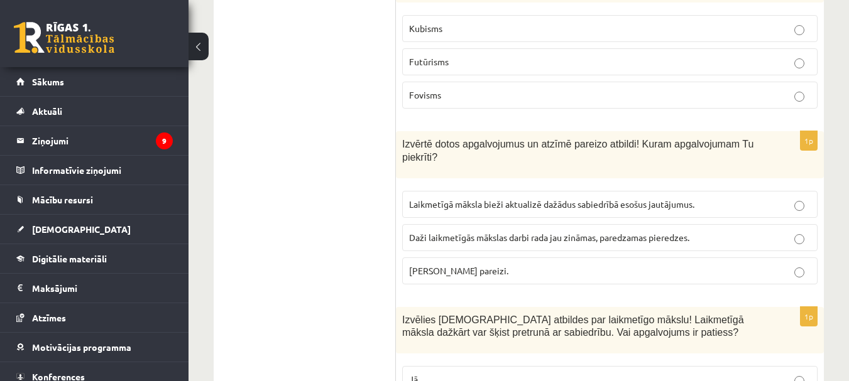
scroll to position [5340, 0]
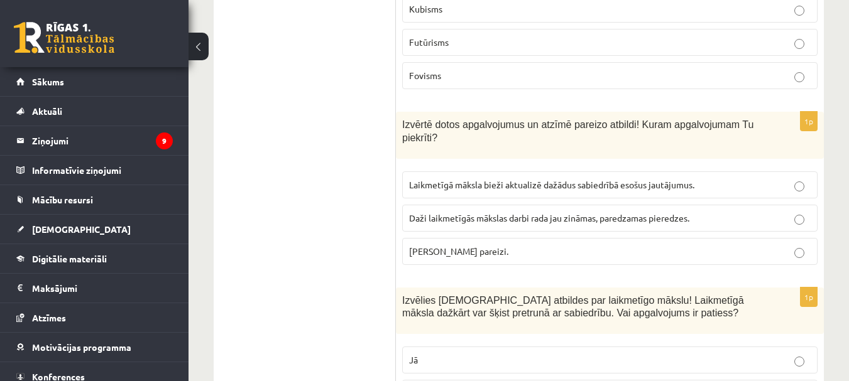
click at [478, 172] on label "Laikmetīgā māksla bieži aktualizē dažādus sabiedrībā esošus jautājumus." at bounding box center [609, 185] width 415 height 27
click at [457, 238] on label "[PERSON_NAME] pareizi." at bounding box center [609, 251] width 415 height 27
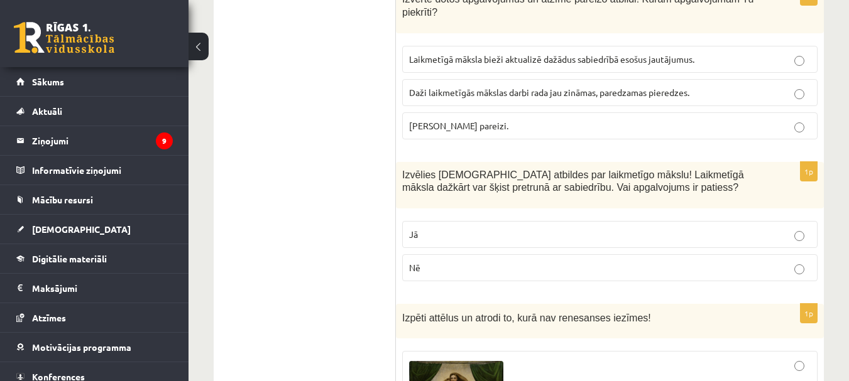
click at [459, 228] on p "Jā" at bounding box center [609, 234] width 401 height 13
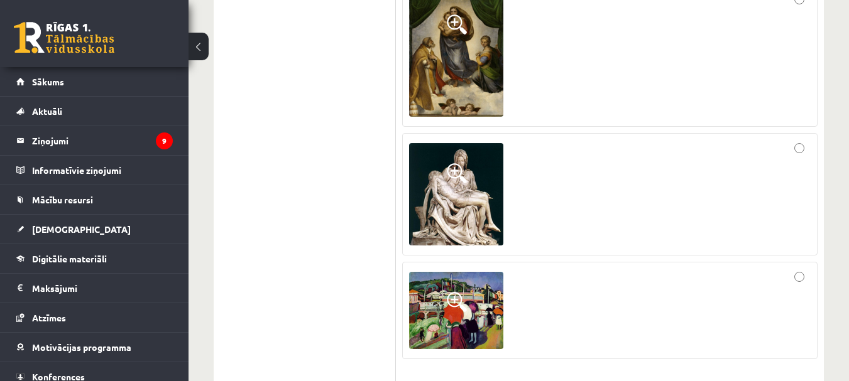
scroll to position [5843, 0]
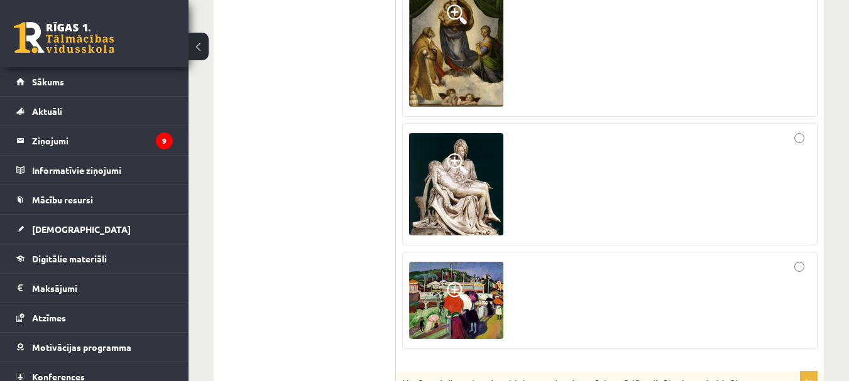
click at [651, 259] on div at bounding box center [609, 301] width 401 height 84
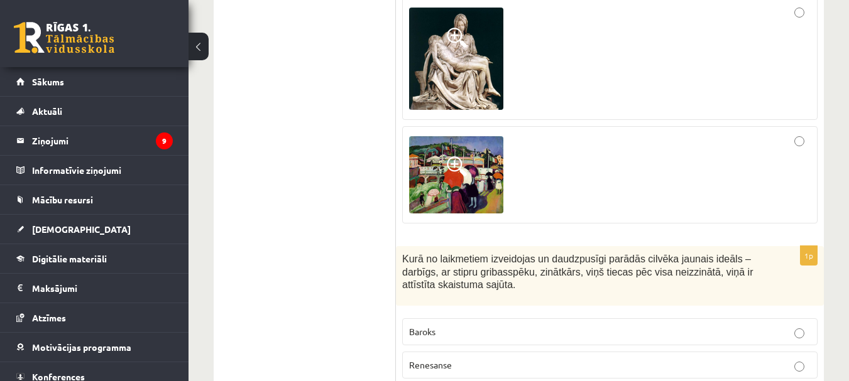
scroll to position [5970, 0]
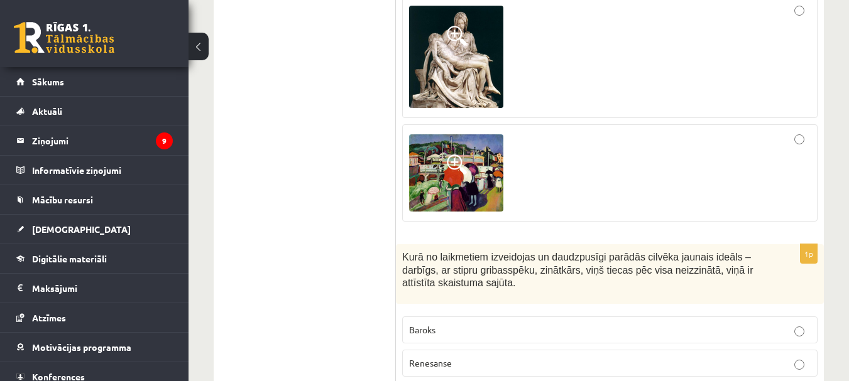
click at [464, 324] on p "Baroks" at bounding box center [609, 330] width 401 height 13
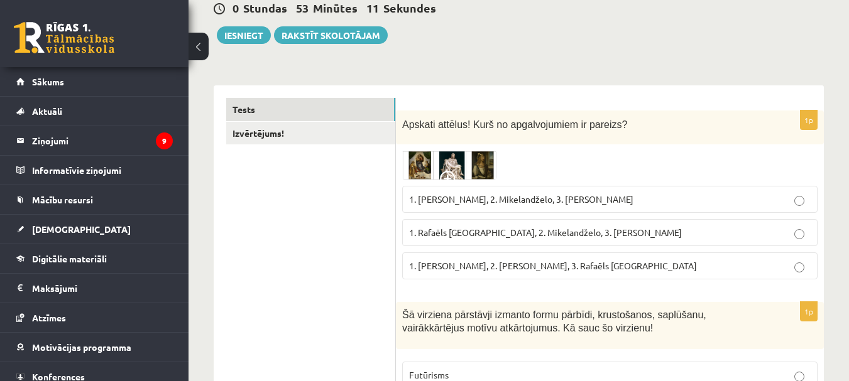
scroll to position [0, 0]
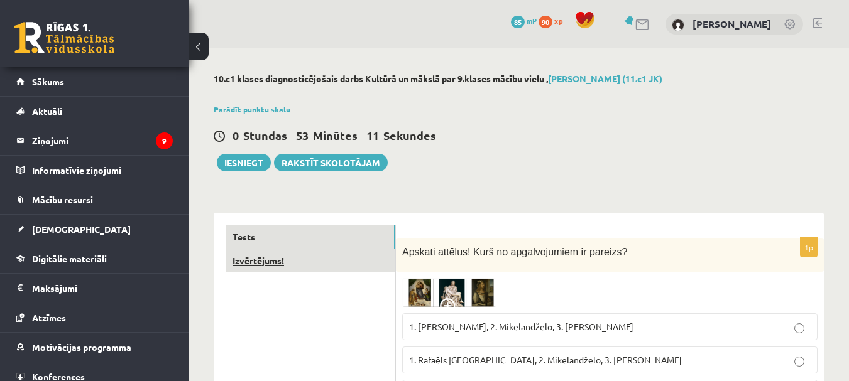
click at [276, 257] on link "Izvērtējums!" at bounding box center [310, 260] width 169 height 23
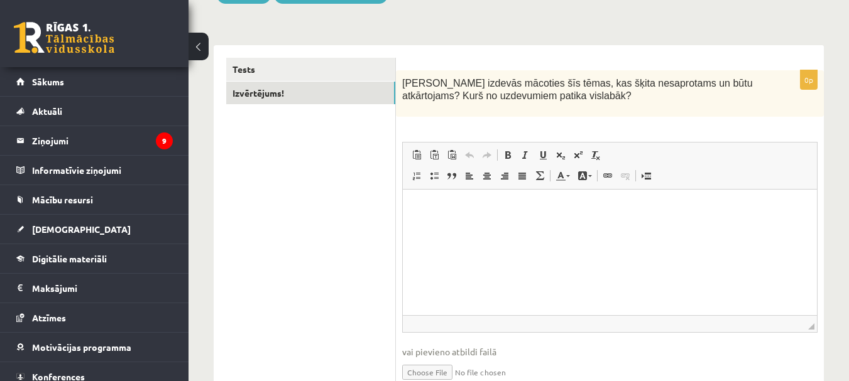
scroll to position [103, 0]
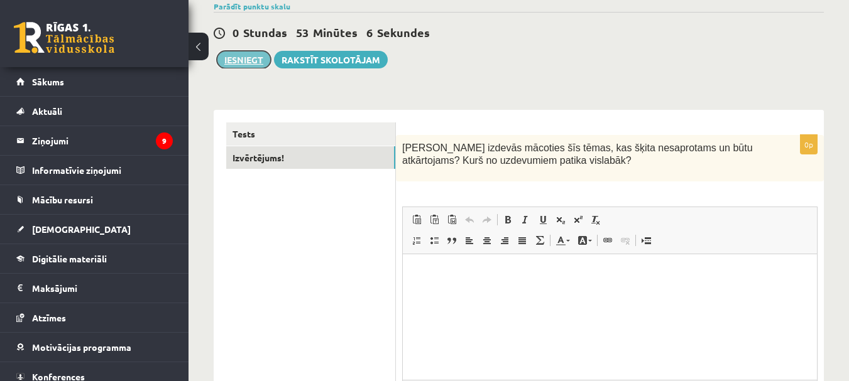
click at [251, 56] on button "Iesniegt" at bounding box center [244, 60] width 54 height 18
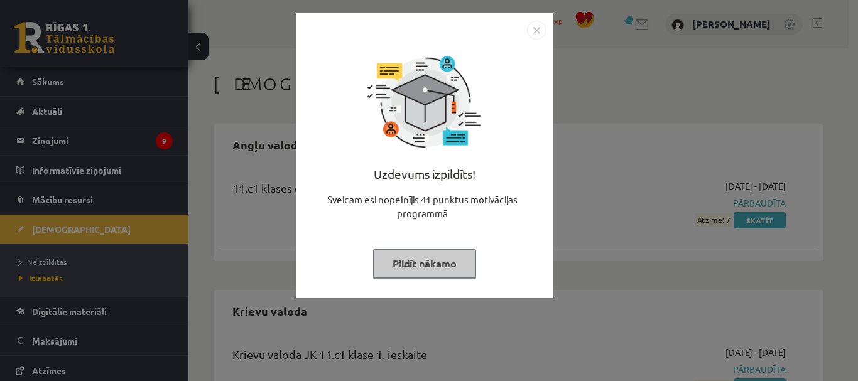
click at [532, 33] on img "Close" at bounding box center [536, 30] width 19 height 19
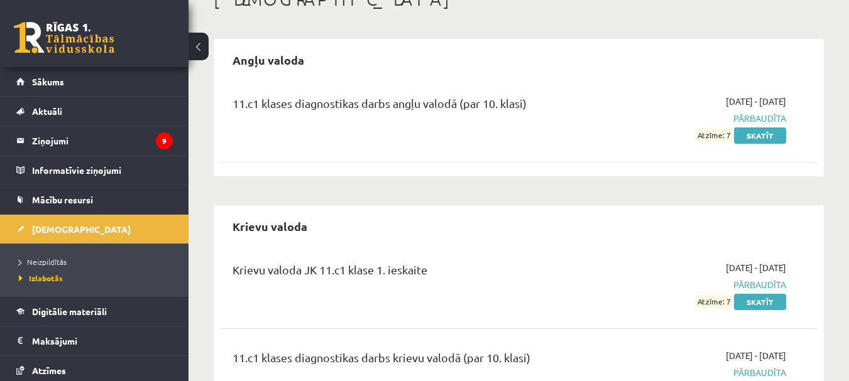
scroll to position [63, 0]
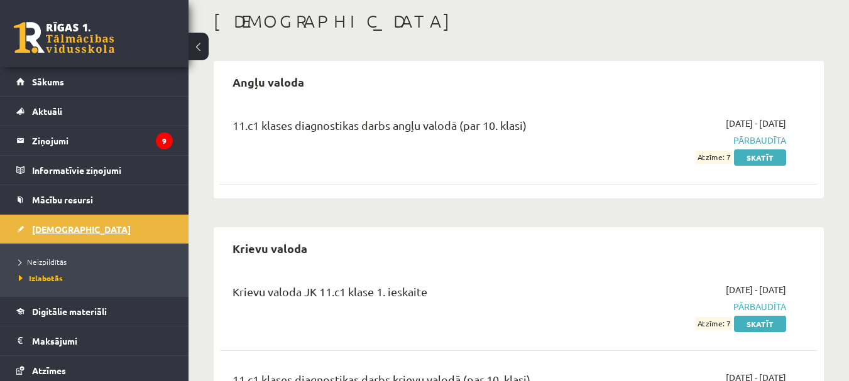
click at [87, 236] on link "[DEMOGRAPHIC_DATA]" at bounding box center [94, 229] width 156 height 29
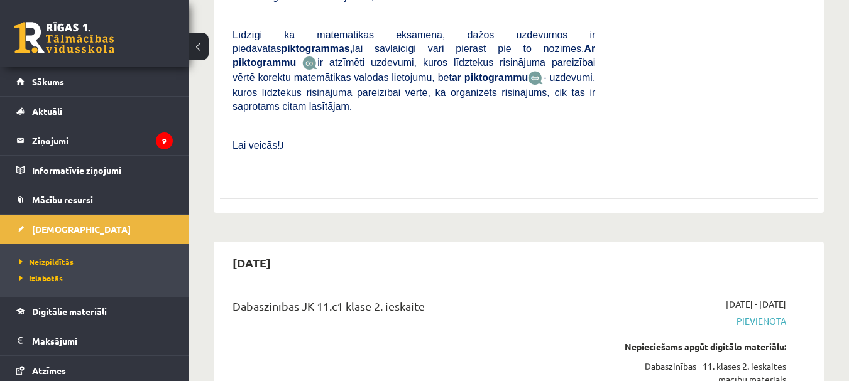
scroll to position [4461, 0]
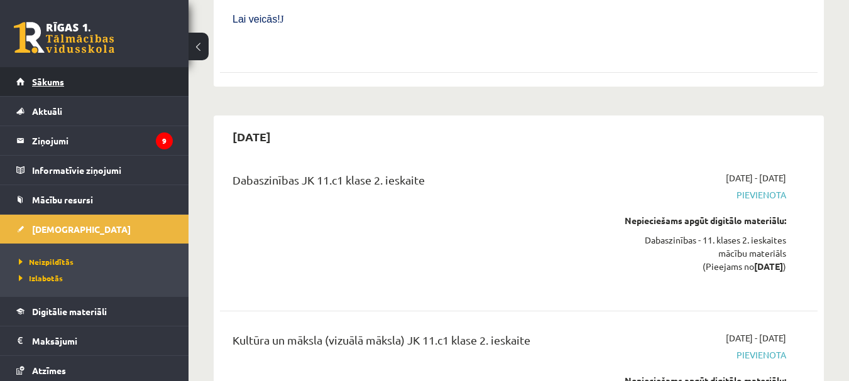
click at [100, 85] on link "Sākums" at bounding box center [94, 81] width 156 height 29
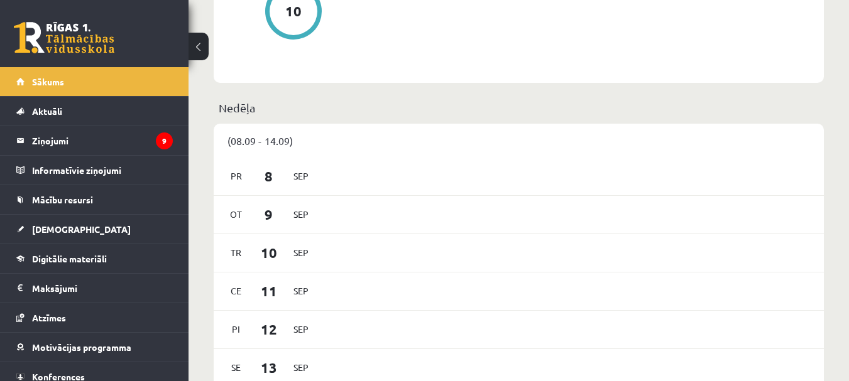
scroll to position [691, 0]
